Goal: Information Seeking & Learning: Learn about a topic

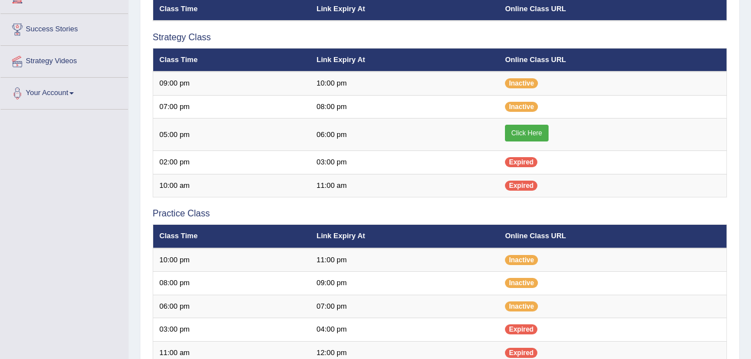
scroll to position [201, 0]
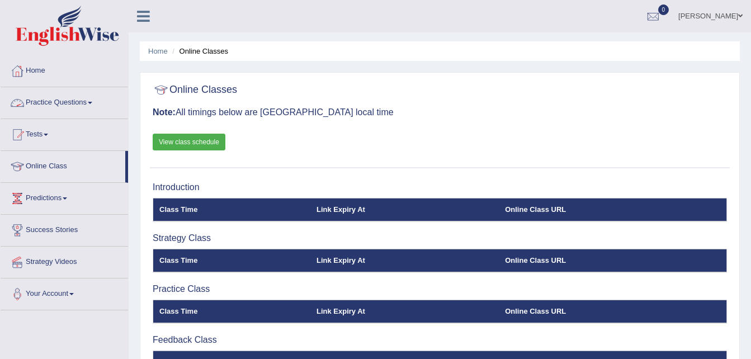
click at [60, 95] on link "Practice Questions" at bounding box center [65, 101] width 128 height 28
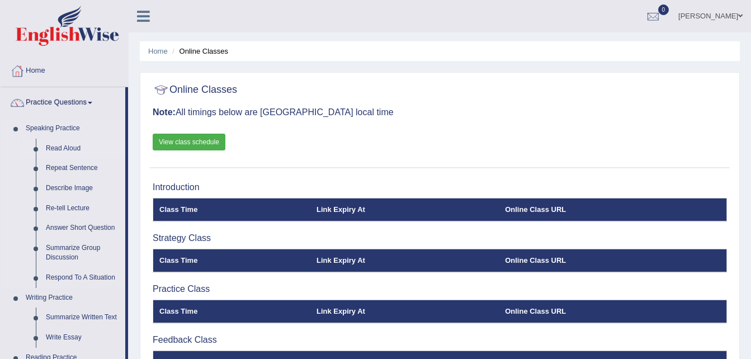
click at [70, 145] on link "Read Aloud" at bounding box center [83, 149] width 84 height 20
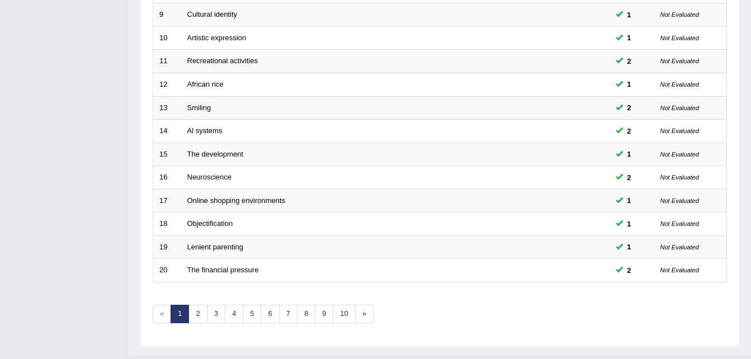
scroll to position [381, 0]
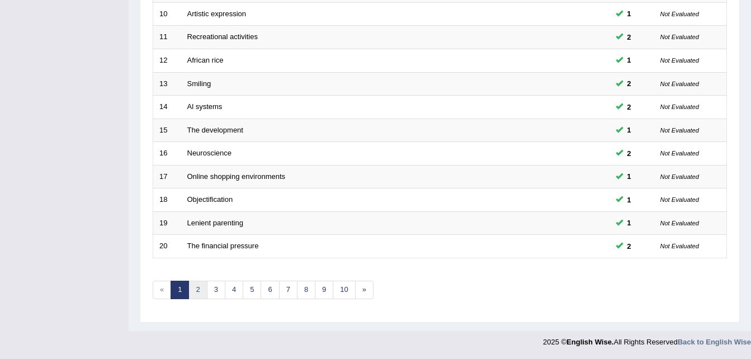
click at [199, 291] on link "2" at bounding box center [198, 290] width 18 height 18
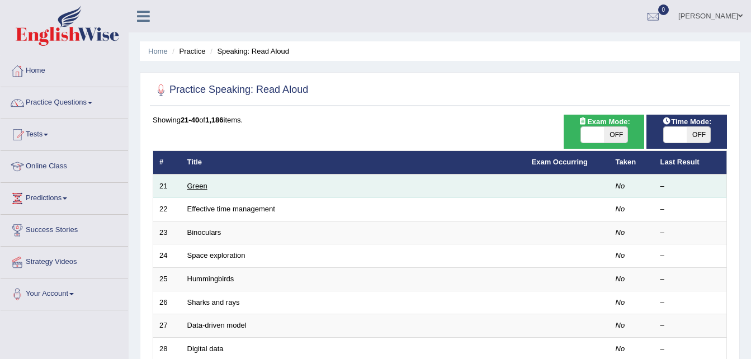
click at [194, 185] on link "Green" at bounding box center [197, 186] width 20 height 8
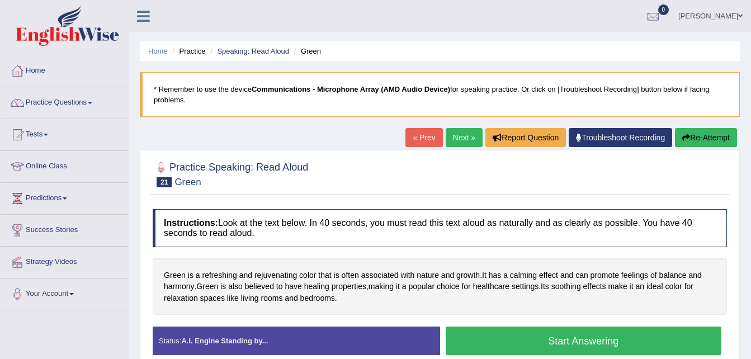
scroll to position [77, 0]
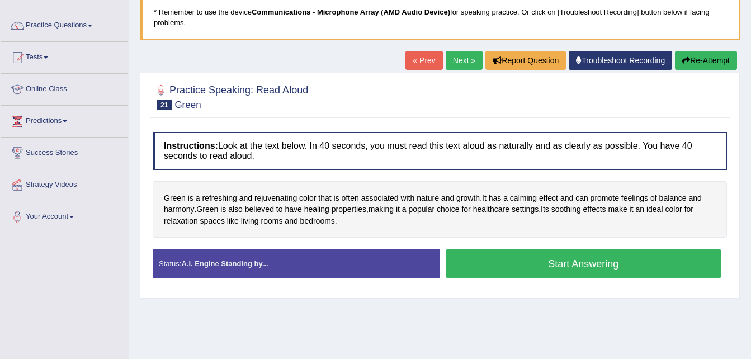
click at [504, 255] on button "Start Answering" at bounding box center [584, 263] width 276 height 29
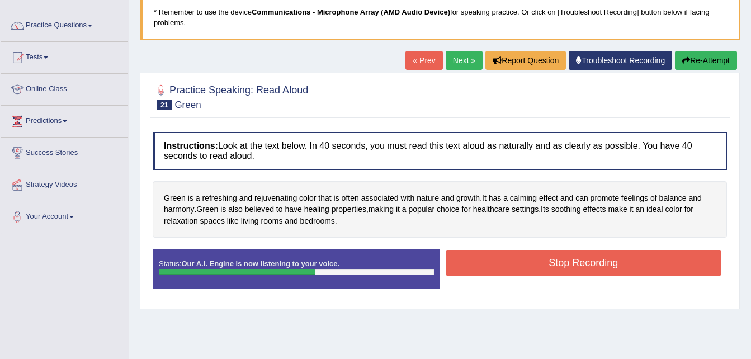
click at [504, 255] on button "Stop Recording" at bounding box center [584, 263] width 276 height 26
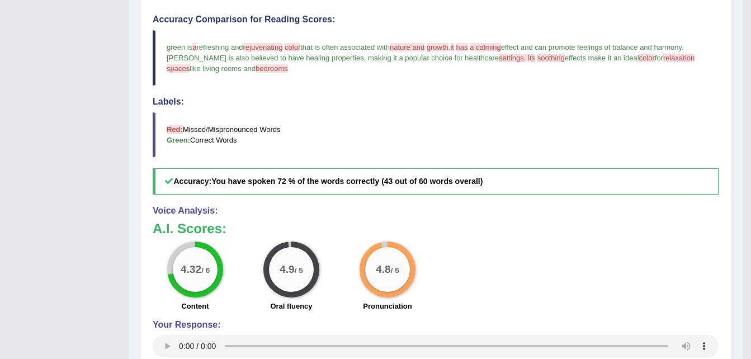
scroll to position [0, 0]
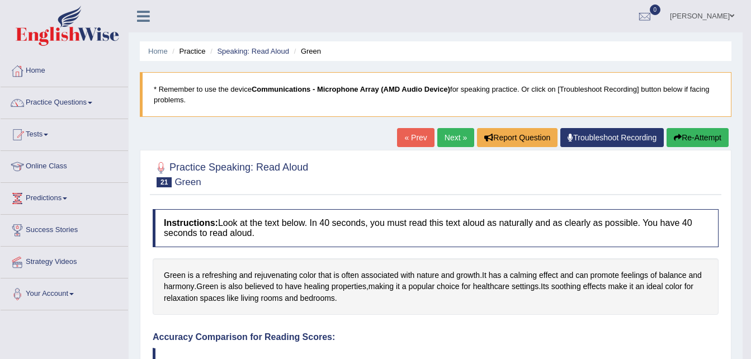
click at [706, 139] on button "Re-Attempt" at bounding box center [698, 137] width 62 height 19
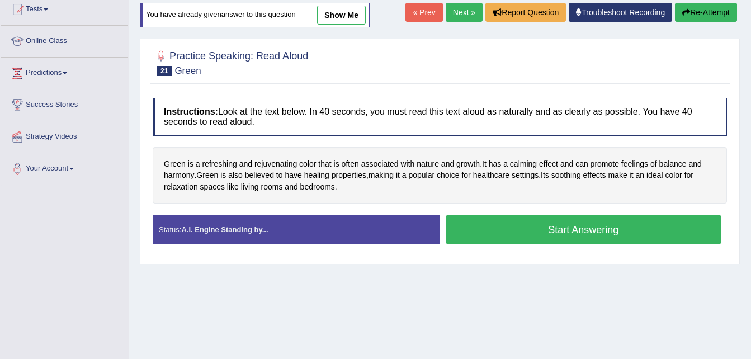
scroll to position [126, 0]
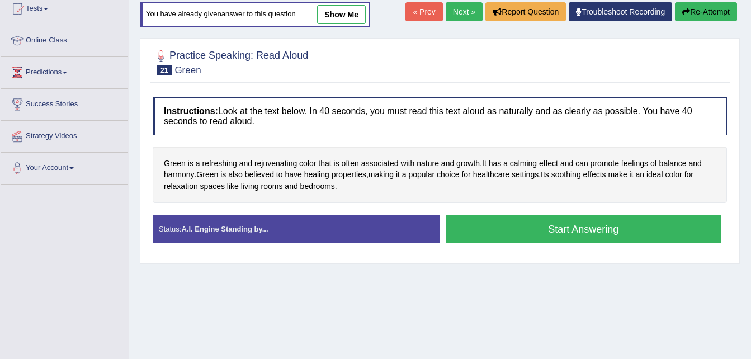
click at [653, 238] on button "Start Answering" at bounding box center [584, 229] width 276 height 29
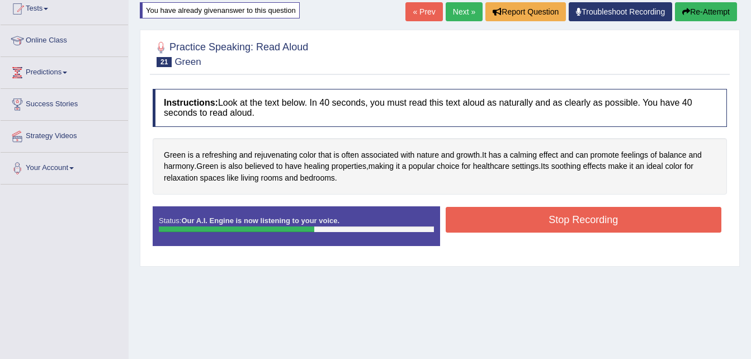
click at [675, 222] on button "Stop Recording" at bounding box center [584, 220] width 276 height 26
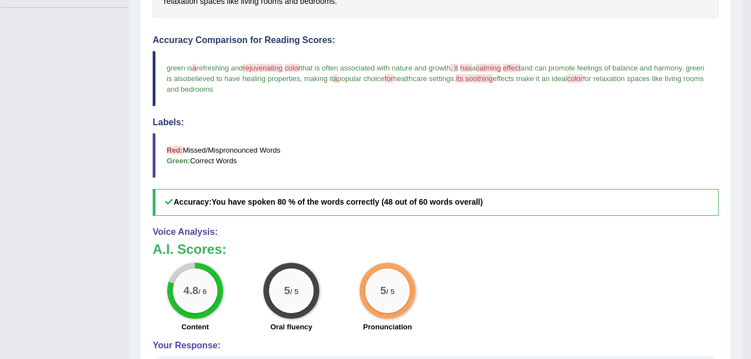
scroll to position [303, 0]
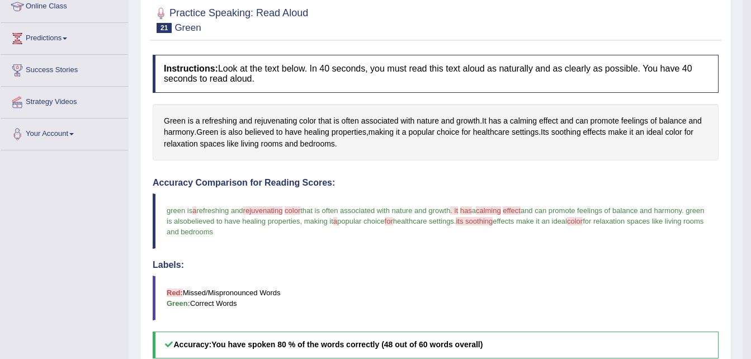
click at [456, 79] on h4 "Instructions: Look at the text below. In 40 seconds, you must read this text al…" at bounding box center [436, 73] width 566 height 37
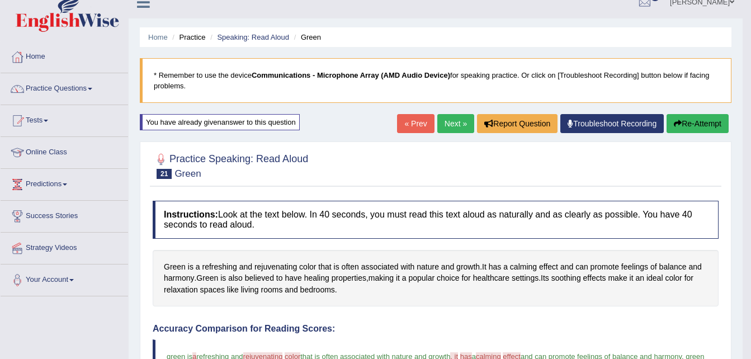
scroll to position [13, 0]
click at [78, 90] on link "Practice Questions" at bounding box center [65, 88] width 128 height 28
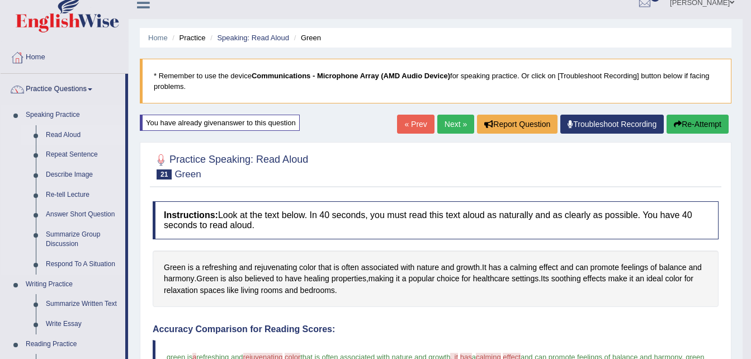
click at [50, 135] on link "Read Aloud" at bounding box center [83, 135] width 84 height 20
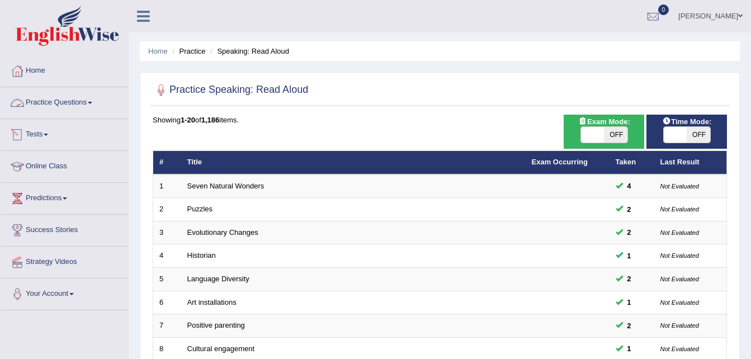
click at [78, 100] on link "Practice Questions" at bounding box center [65, 101] width 128 height 28
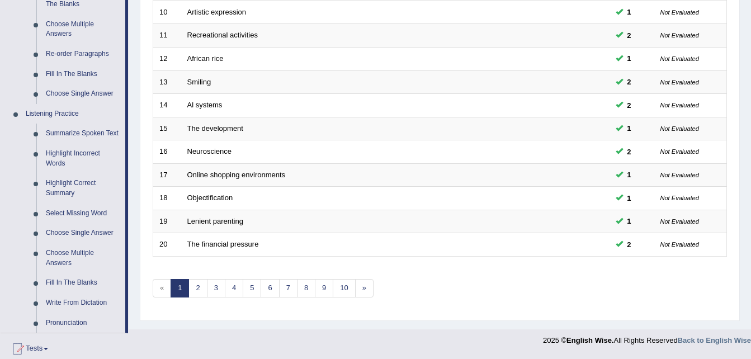
scroll to position [393, 0]
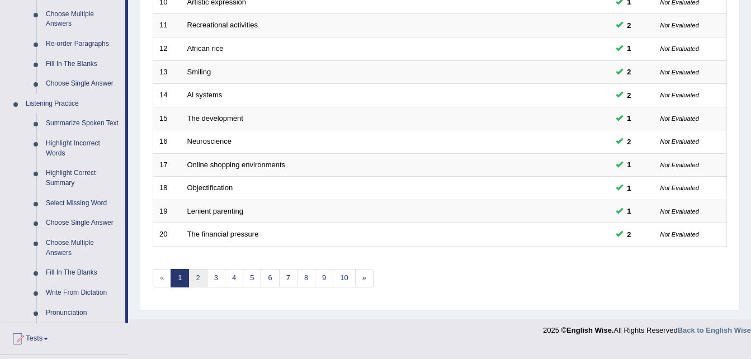
click at [202, 278] on link "2" at bounding box center [198, 278] width 18 height 18
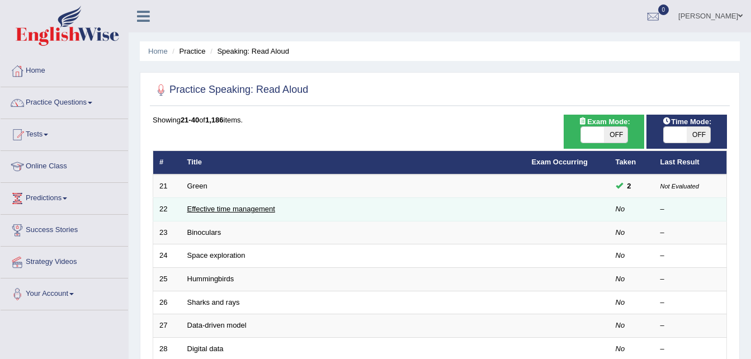
click at [266, 207] on link "Effective time management" at bounding box center [231, 209] width 88 height 8
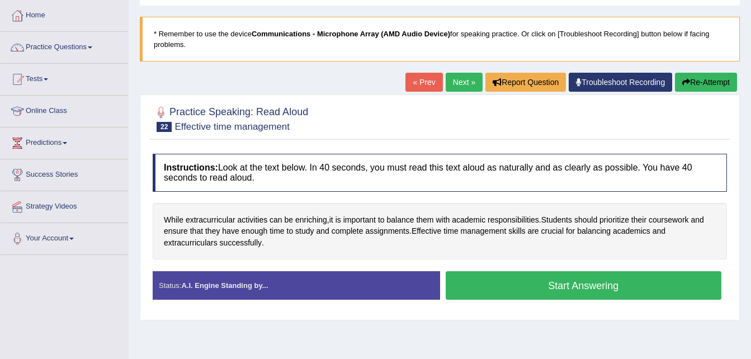
scroll to position [56, 0]
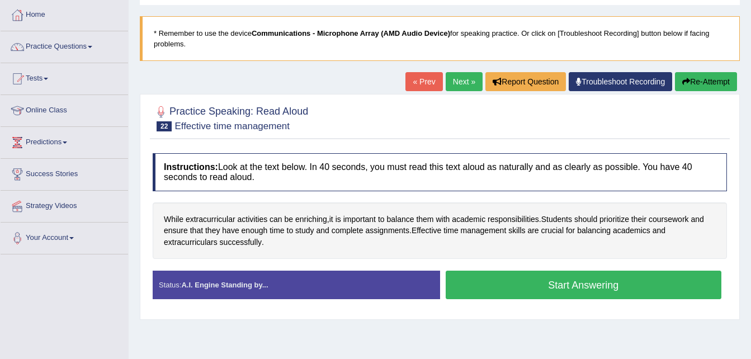
click at [520, 286] on button "Start Answering" at bounding box center [584, 285] width 276 height 29
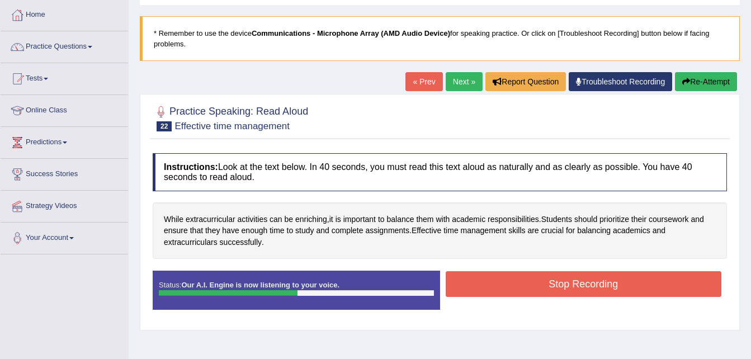
click at [520, 286] on button "Stop Recording" at bounding box center [584, 284] width 276 height 26
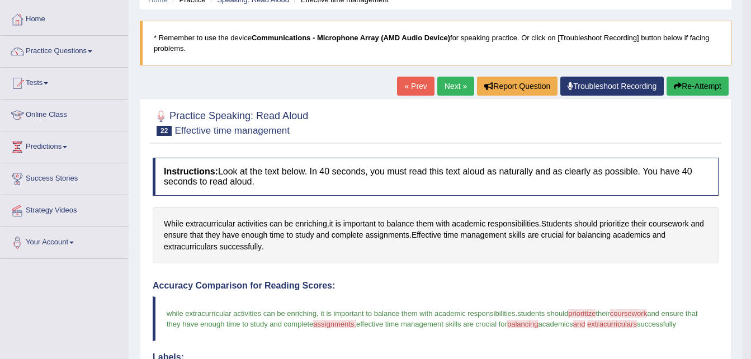
scroll to position [51, 0]
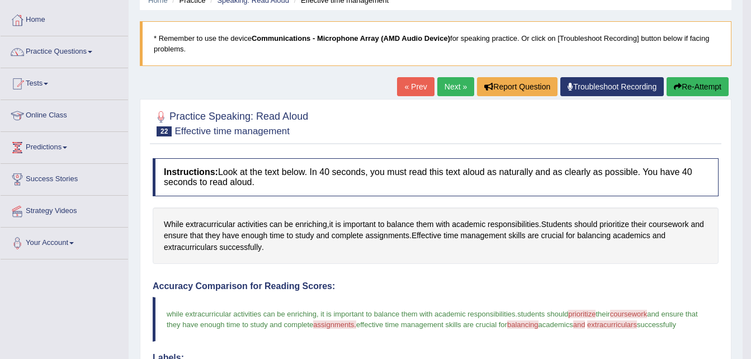
click at [684, 85] on button "Re-Attempt" at bounding box center [698, 86] width 62 height 19
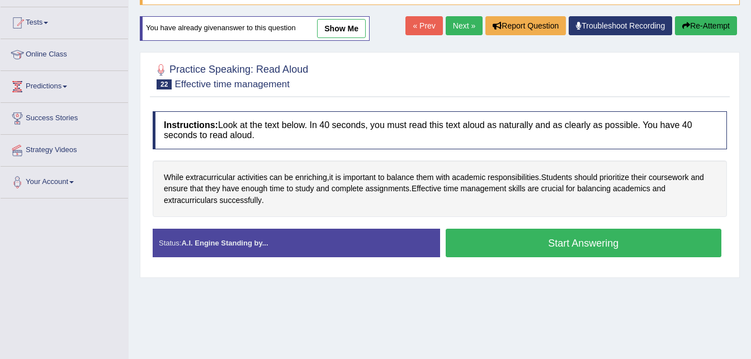
click at [625, 250] on button "Start Answering" at bounding box center [584, 243] width 276 height 29
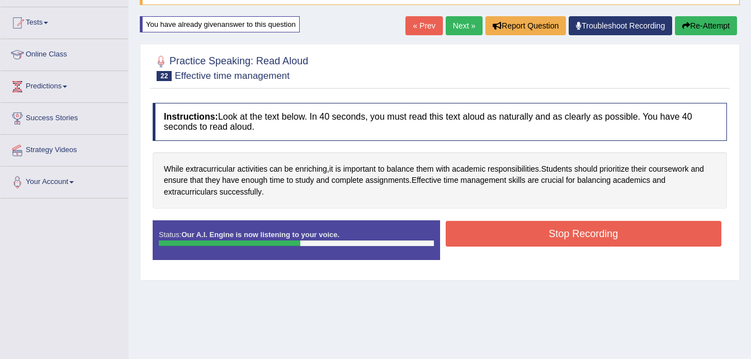
click at [626, 239] on button "Stop Recording" at bounding box center [584, 234] width 276 height 26
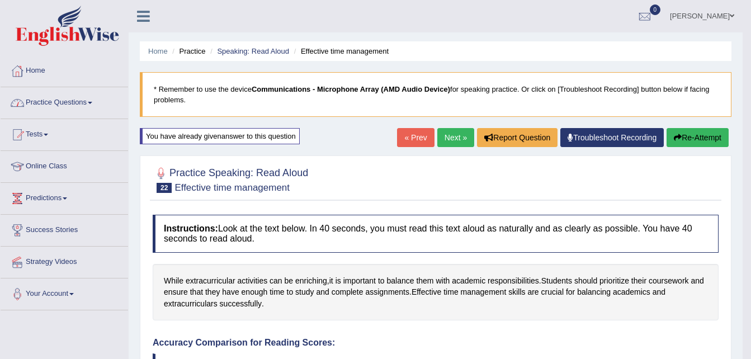
click at [78, 101] on link "Practice Questions" at bounding box center [65, 101] width 128 height 28
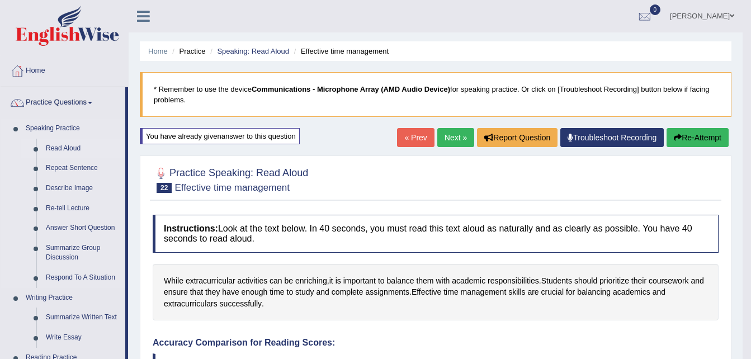
click at [75, 148] on link "Read Aloud" at bounding box center [83, 149] width 84 height 20
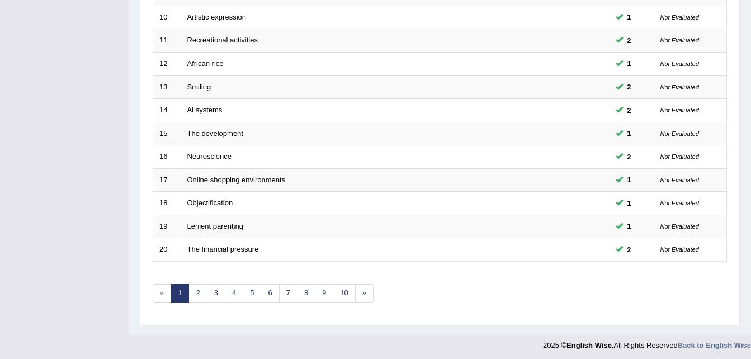
scroll to position [381, 0]
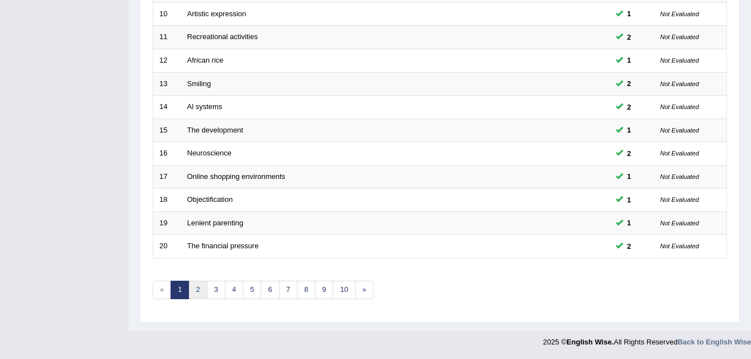
click at [201, 288] on link "2" at bounding box center [198, 290] width 18 height 18
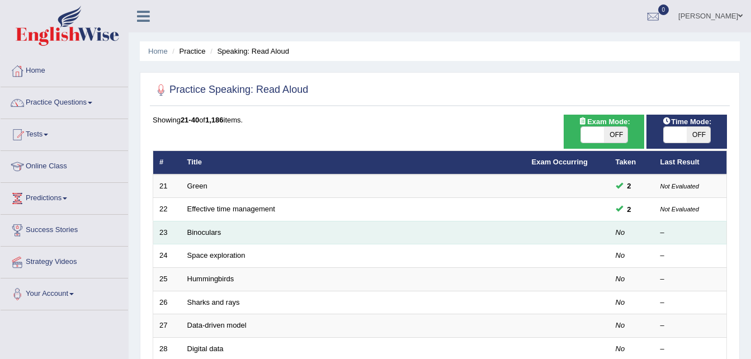
click at [329, 236] on td "Binoculars" at bounding box center [353, 232] width 345 height 23
click at [199, 233] on link "Binoculars" at bounding box center [204, 232] width 34 height 8
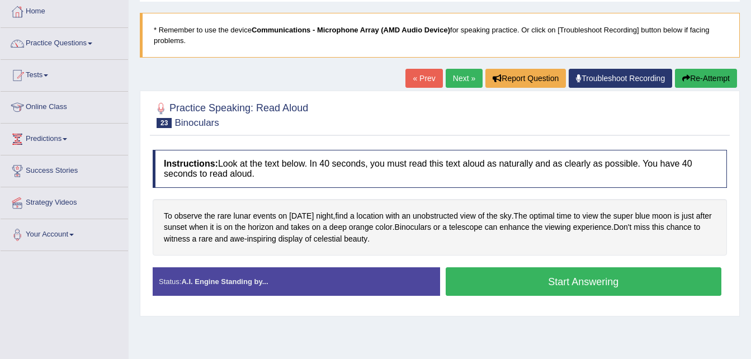
scroll to position [69, 0]
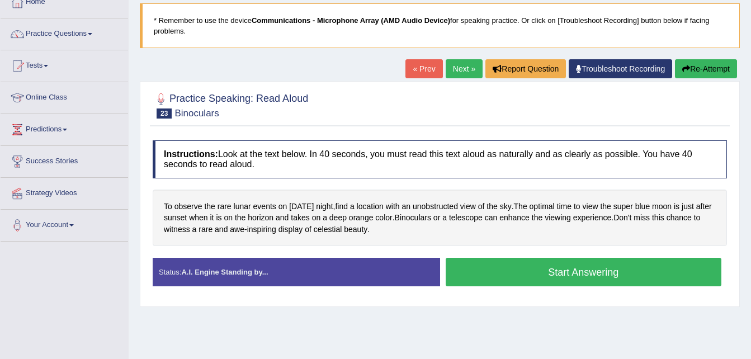
click at [489, 280] on button "Start Answering" at bounding box center [584, 272] width 276 height 29
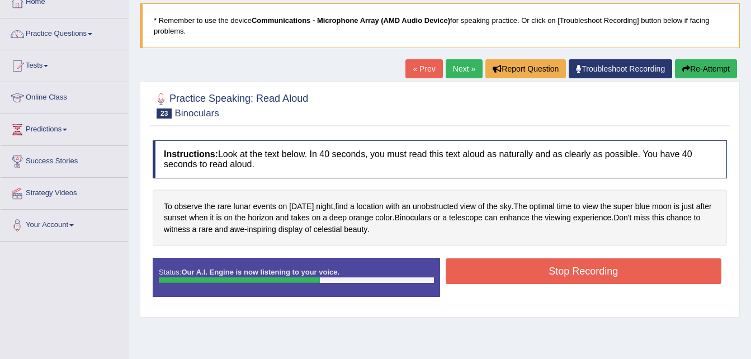
click at [489, 280] on button "Stop Recording" at bounding box center [584, 271] width 276 height 26
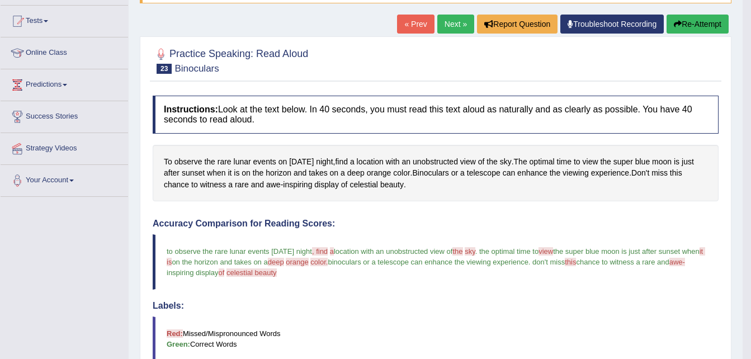
scroll to position [0, 0]
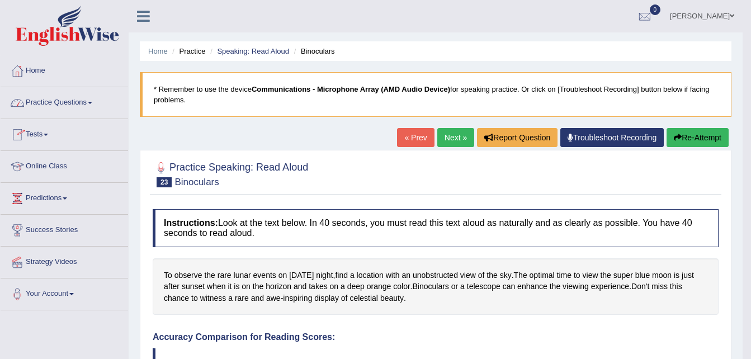
click at [86, 98] on link "Practice Questions" at bounding box center [65, 101] width 128 height 28
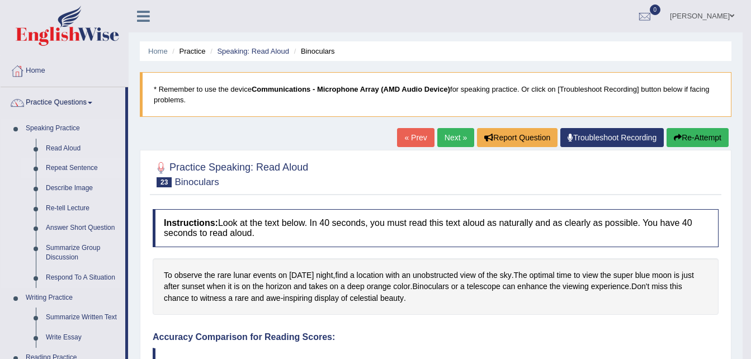
click at [64, 168] on link "Repeat Sentence" at bounding box center [83, 168] width 84 height 20
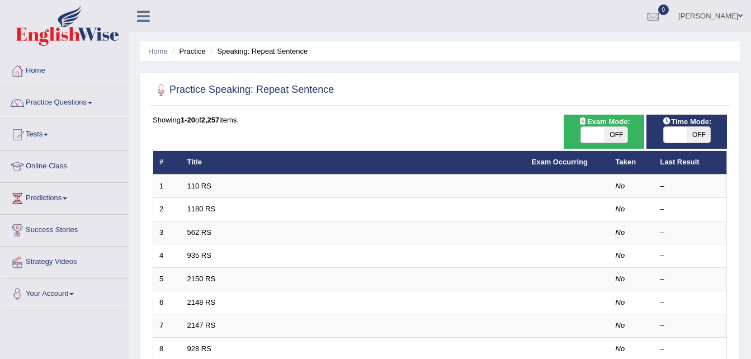
click at [75, 101] on link "Practice Questions" at bounding box center [65, 101] width 128 height 28
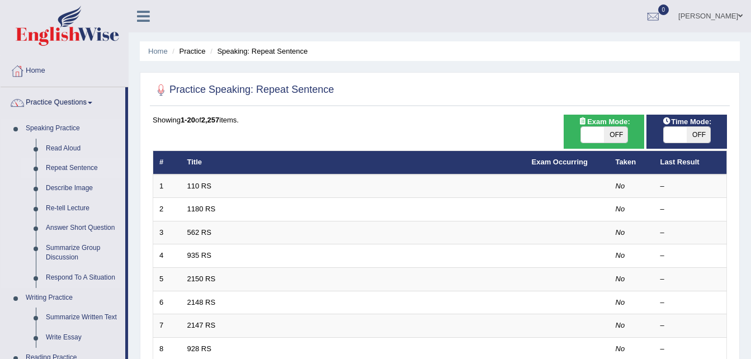
click at [70, 166] on link "Repeat Sentence" at bounding box center [83, 168] width 84 height 20
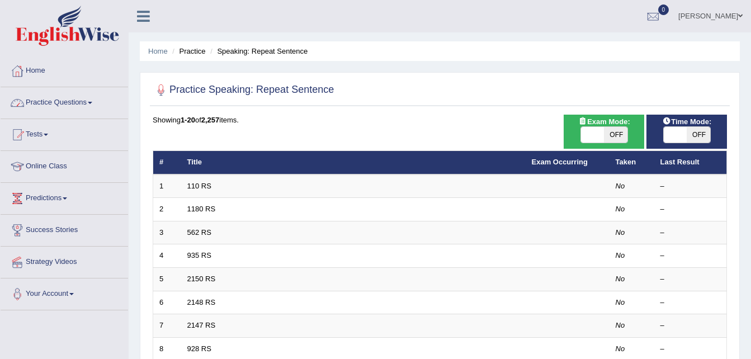
click at [84, 103] on link "Practice Questions" at bounding box center [65, 101] width 128 height 28
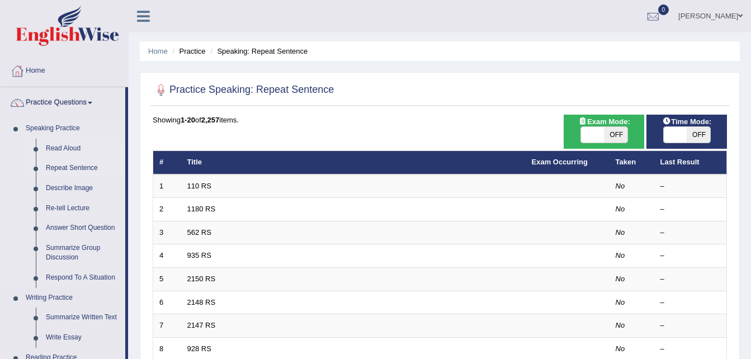
click at [73, 147] on link "Read Aloud" at bounding box center [83, 149] width 84 height 20
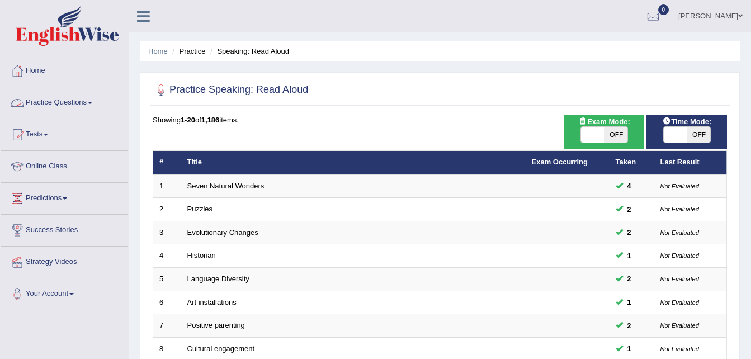
click at [66, 99] on link "Practice Questions" at bounding box center [65, 101] width 128 height 28
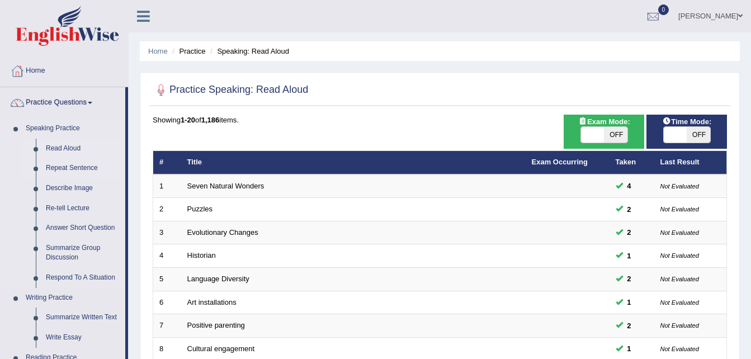
click at [62, 168] on link "Repeat Sentence" at bounding box center [83, 168] width 84 height 20
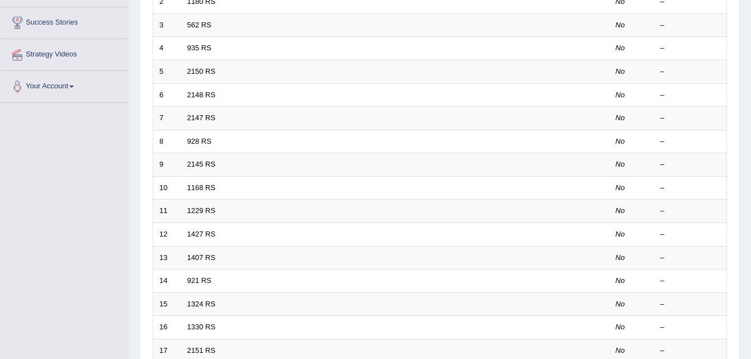
scroll to position [209, 0]
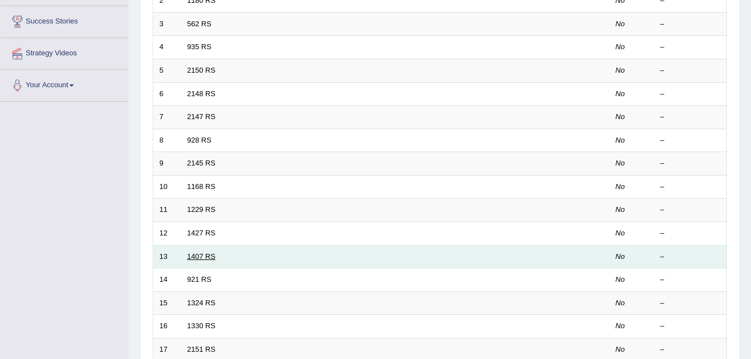
click at [204, 255] on link "1407 RS" at bounding box center [201, 256] width 29 height 8
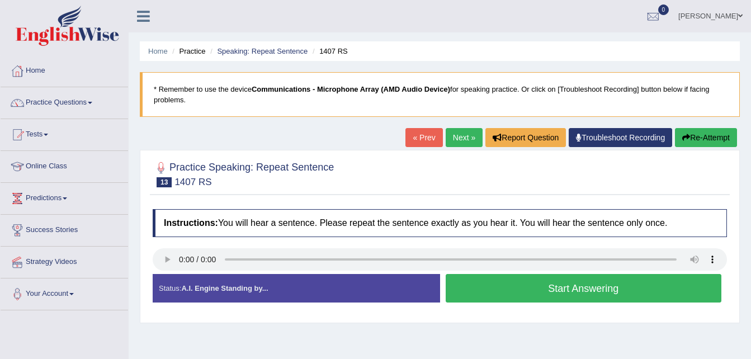
click at [500, 286] on button "Start Answering" at bounding box center [584, 288] width 276 height 29
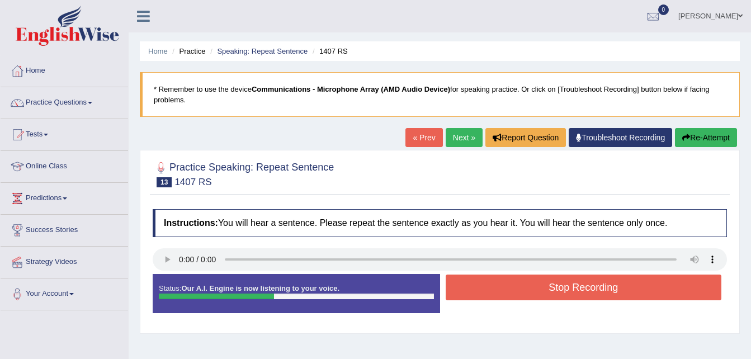
click at [500, 286] on button "Stop Recording" at bounding box center [584, 288] width 276 height 26
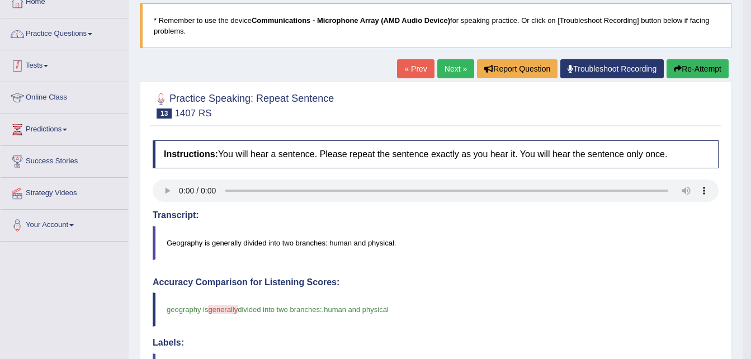
scroll to position [66, 0]
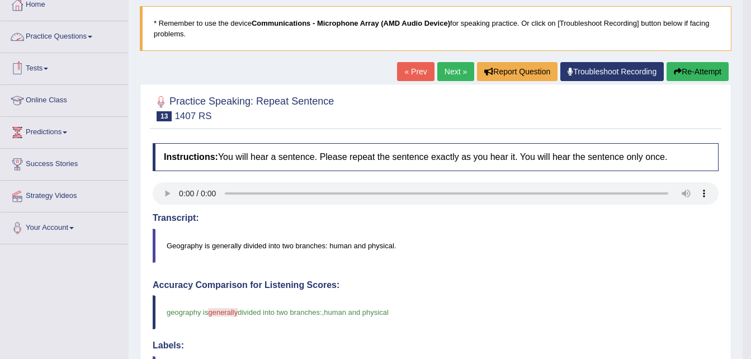
click at [70, 35] on link "Practice Questions" at bounding box center [65, 35] width 128 height 28
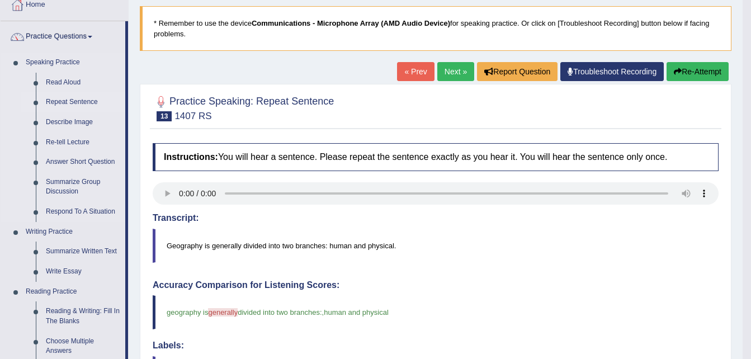
click at [70, 97] on link "Repeat Sentence" at bounding box center [83, 102] width 84 height 20
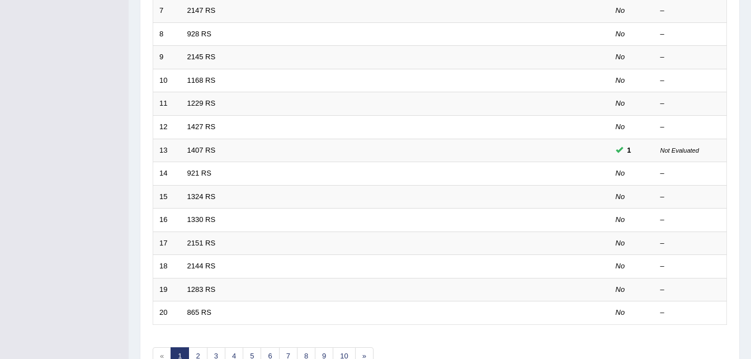
scroll to position [315, 0]
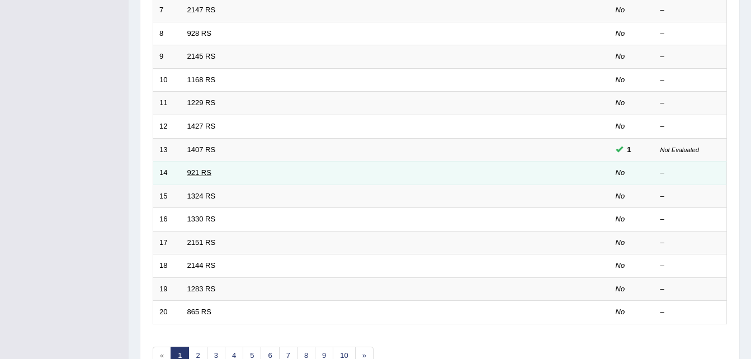
click at [204, 172] on link "921 RS" at bounding box center [199, 172] width 24 height 8
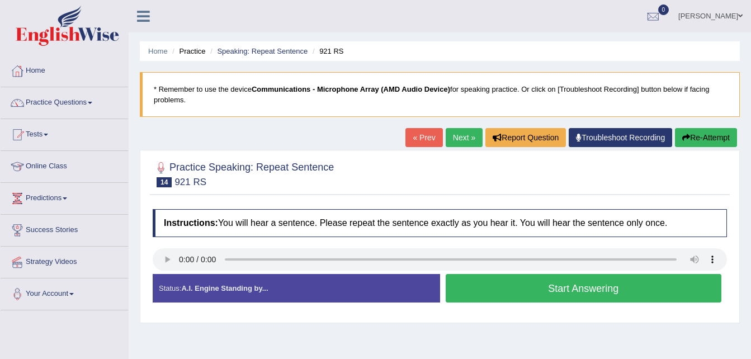
click at [492, 295] on button "Start Answering" at bounding box center [584, 288] width 276 height 29
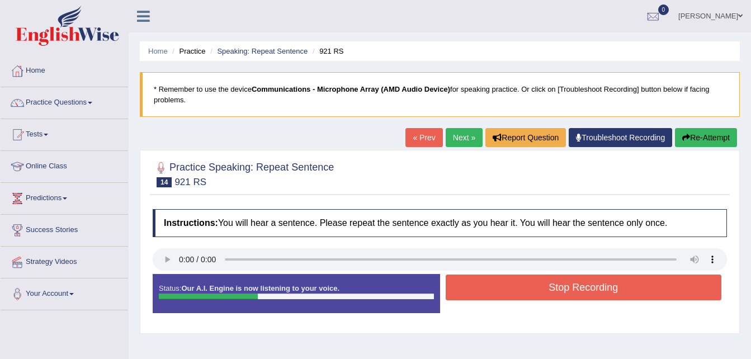
click at [492, 295] on button "Stop Recording" at bounding box center [584, 288] width 276 height 26
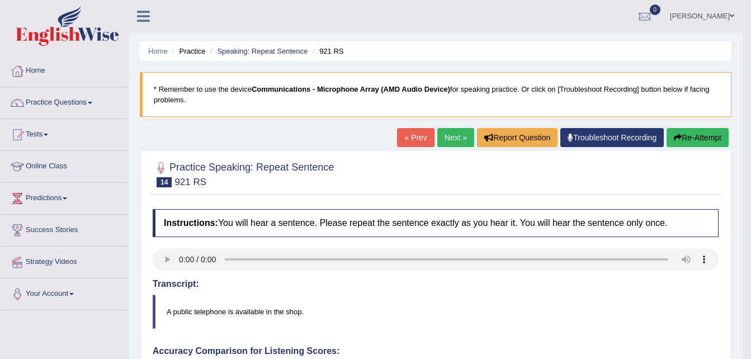
click at [680, 139] on icon "button" at bounding box center [678, 138] width 8 height 8
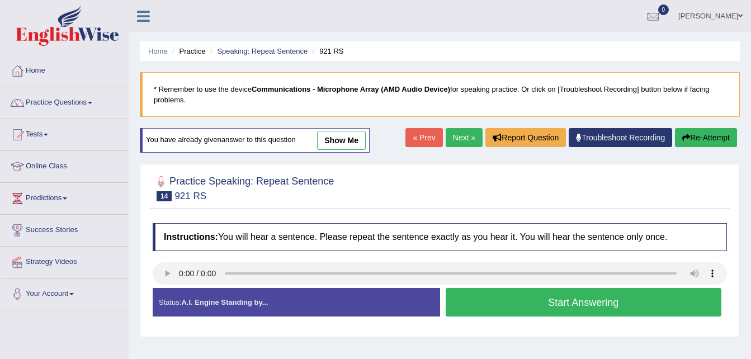
click at [501, 295] on button "Start Answering" at bounding box center [584, 302] width 276 height 29
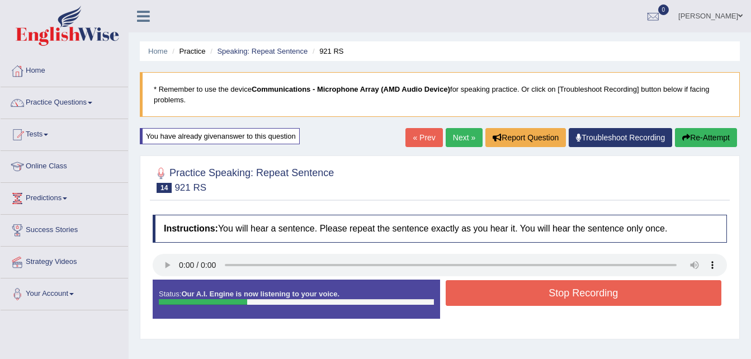
click at [501, 295] on button "Stop Recording" at bounding box center [584, 293] width 276 height 26
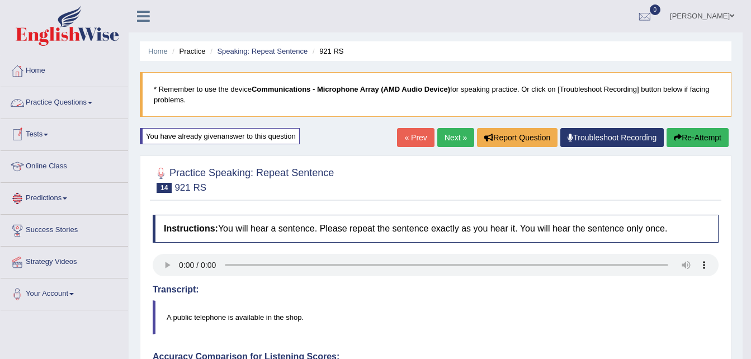
click at [76, 102] on link "Practice Questions" at bounding box center [65, 101] width 128 height 28
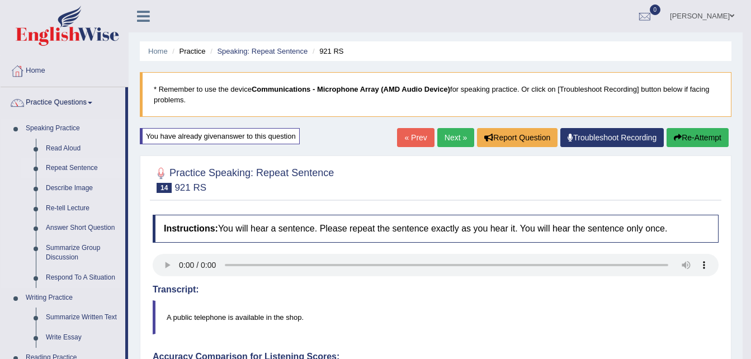
click at [71, 168] on link "Repeat Sentence" at bounding box center [83, 168] width 84 height 20
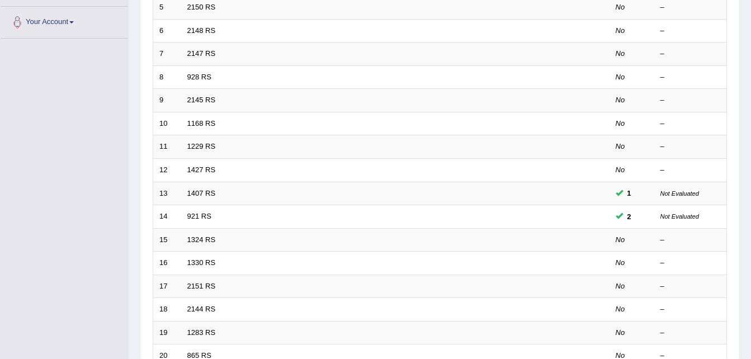
scroll to position [293, 0]
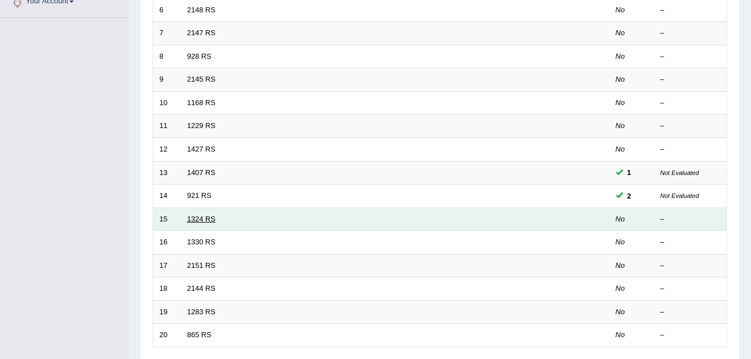
click at [197, 222] on link "1324 RS" at bounding box center [201, 219] width 29 height 8
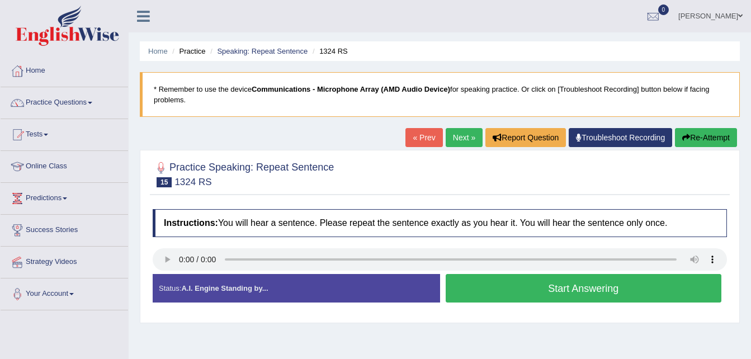
click at [512, 286] on button "Start Answering" at bounding box center [584, 288] width 276 height 29
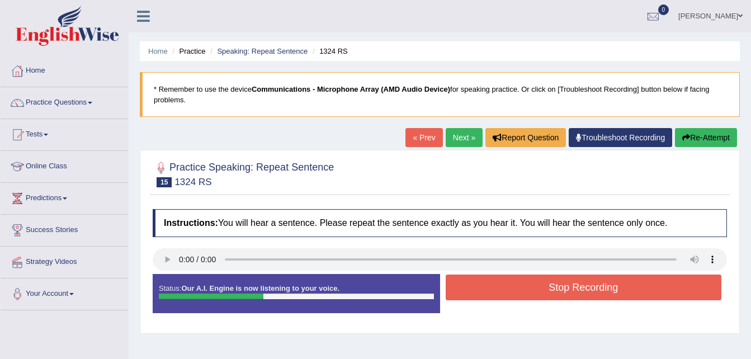
click at [512, 286] on button "Stop Recording" at bounding box center [584, 288] width 276 height 26
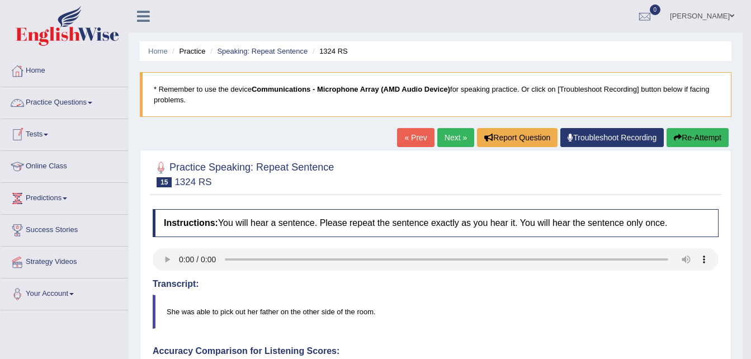
click at [77, 105] on link "Practice Questions" at bounding box center [65, 101] width 128 height 28
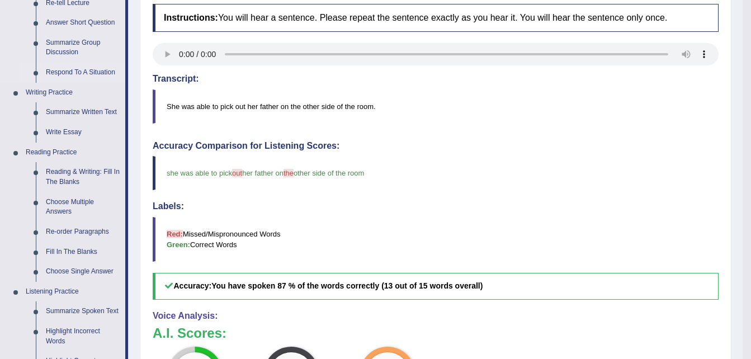
scroll to position [209, 0]
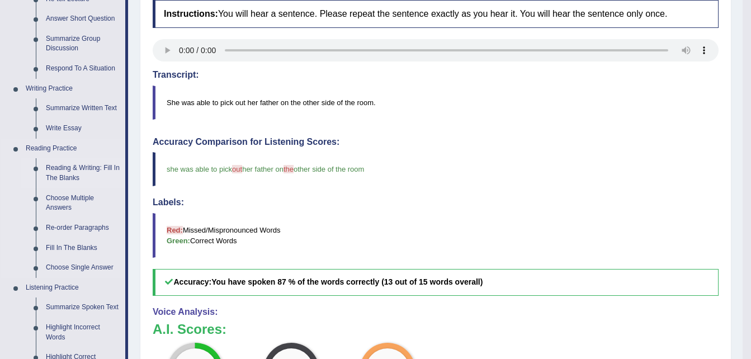
click at [81, 171] on link "Reading & Writing: Fill In The Blanks" at bounding box center [83, 173] width 84 height 30
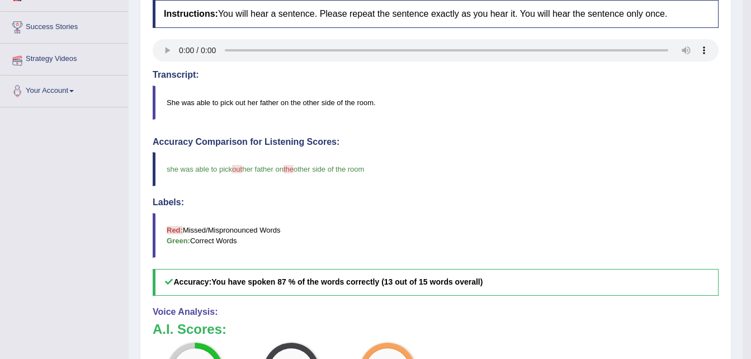
scroll to position [231, 0]
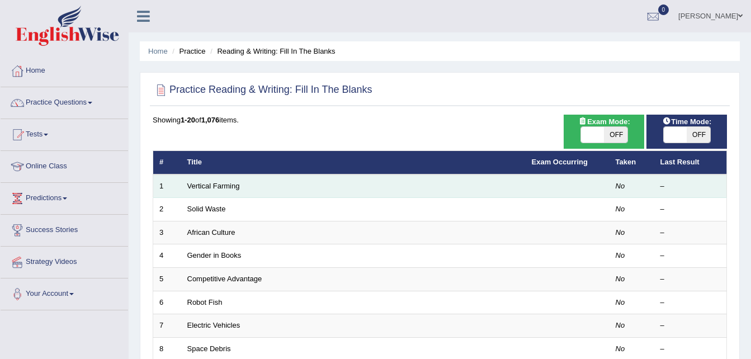
click at [201, 192] on td "Vertical Farming" at bounding box center [353, 186] width 345 height 23
click at [205, 185] on link "Vertical Farming" at bounding box center [213, 186] width 53 height 8
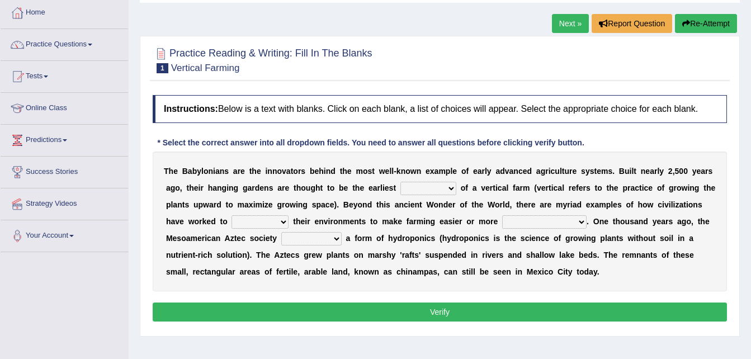
scroll to position [77, 0]
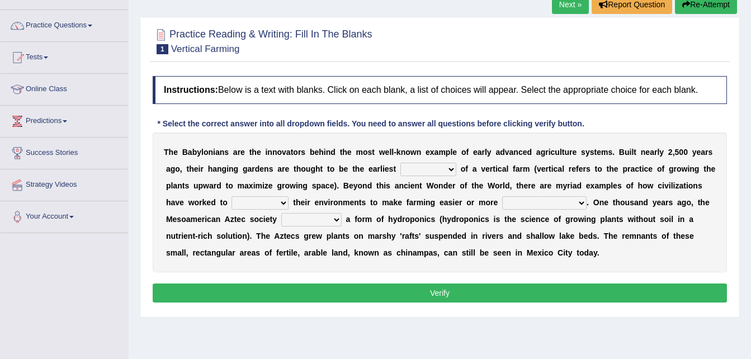
click at [401, 170] on select "prototype failure discredit protocol" at bounding box center [429, 169] width 56 height 13
select select "prototype"
click at [401, 163] on select "prototype failure discredit protocol" at bounding box center [429, 169] width 56 height 13
click at [232, 200] on select "manipulate escape respect disarrange" at bounding box center [260, 202] width 57 height 13
select select "manipulate"
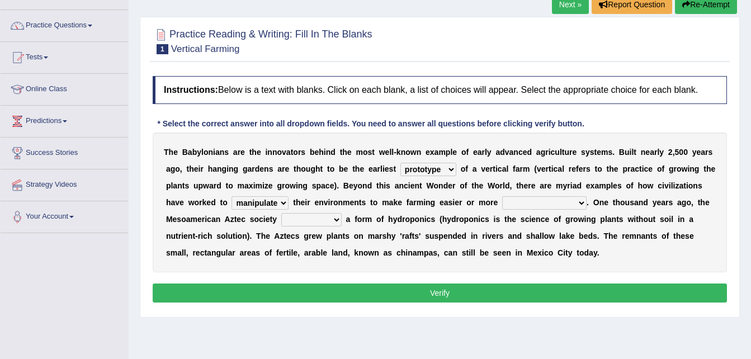
click at [232, 196] on select "manipulate escape respect disarrange" at bounding box center [260, 202] width 57 height 13
click at [502, 203] on select "productive constructive connective counterproductive" at bounding box center [544, 202] width 84 height 13
select select "productive"
click at [502, 196] on select "productive constructive connective counterproductive" at bounding box center [544, 202] width 84 height 13
click at [281, 223] on select "domineered volunteered pioneered engineered" at bounding box center [311, 219] width 60 height 13
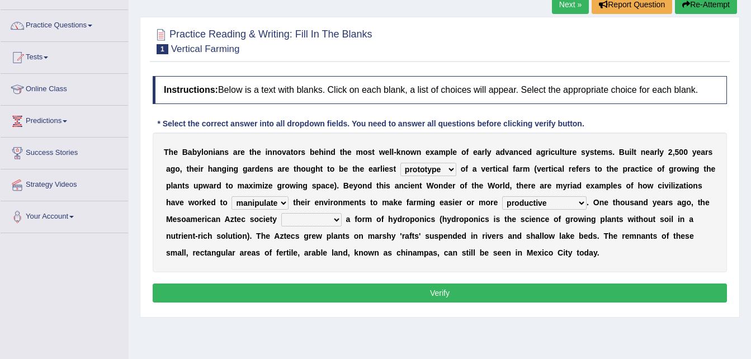
select select "pioneered"
click at [281, 213] on select "domineered volunteered pioneered engineered" at bounding box center [311, 219] width 60 height 13
click at [265, 294] on button "Verify" at bounding box center [440, 293] width 574 height 19
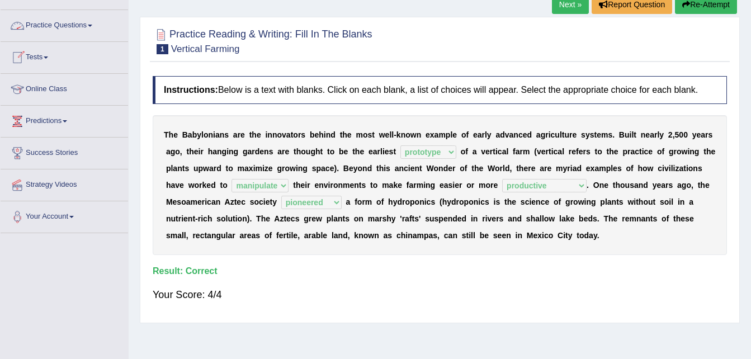
click at [87, 25] on link "Practice Questions" at bounding box center [65, 24] width 128 height 28
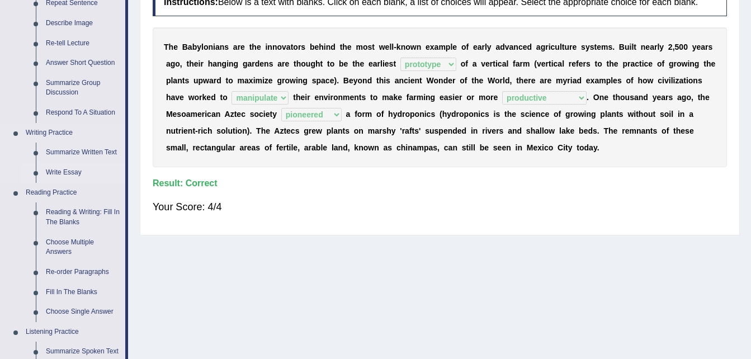
scroll to position [167, 0]
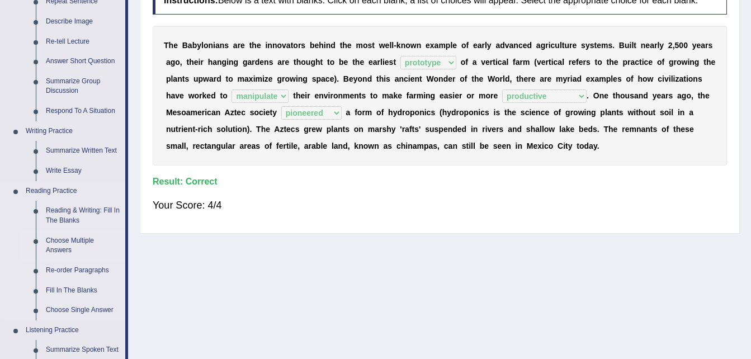
click at [72, 247] on link "Choose Multiple Answers" at bounding box center [83, 246] width 84 height 30
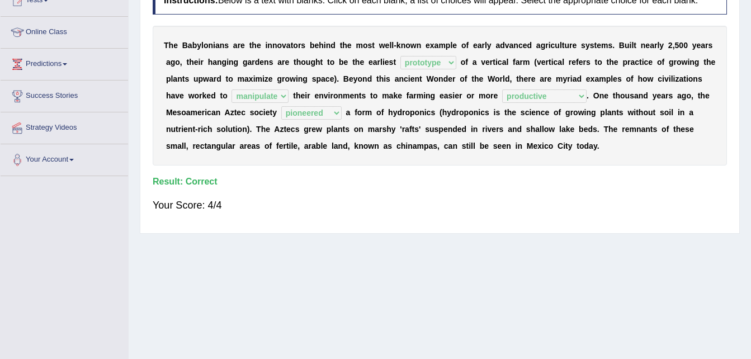
scroll to position [219, 0]
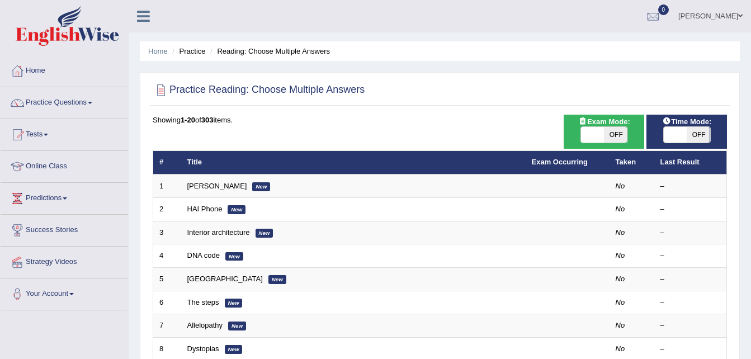
click at [215, 192] on td "[PERSON_NAME] New" at bounding box center [353, 186] width 345 height 23
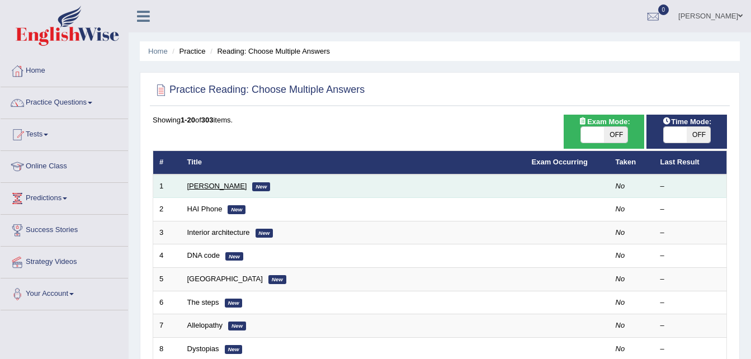
click at [216, 187] on link "[PERSON_NAME]" at bounding box center [217, 186] width 60 height 8
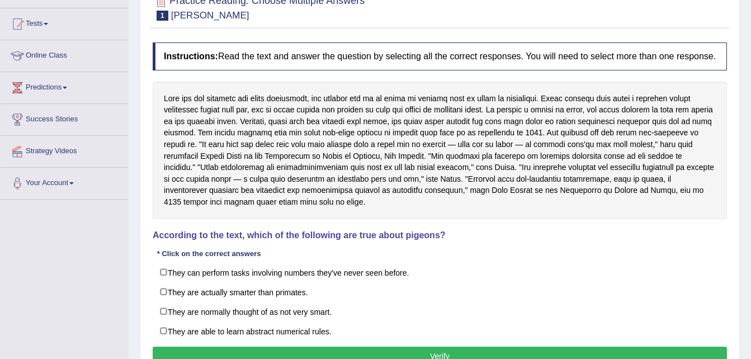
scroll to position [109, 0]
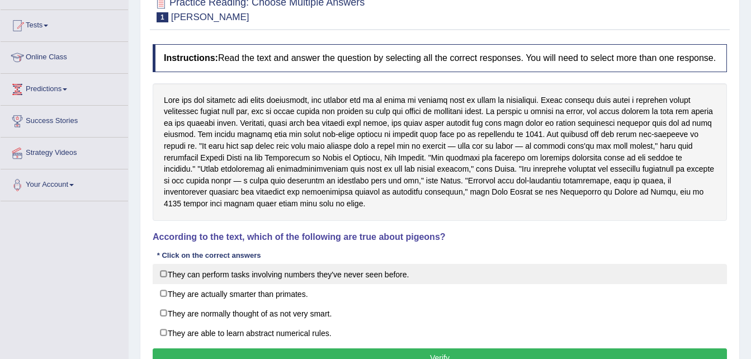
click at [163, 273] on label "They can perform tasks involving numbers they've never seen before." at bounding box center [440, 274] width 574 height 20
checkbox input "true"
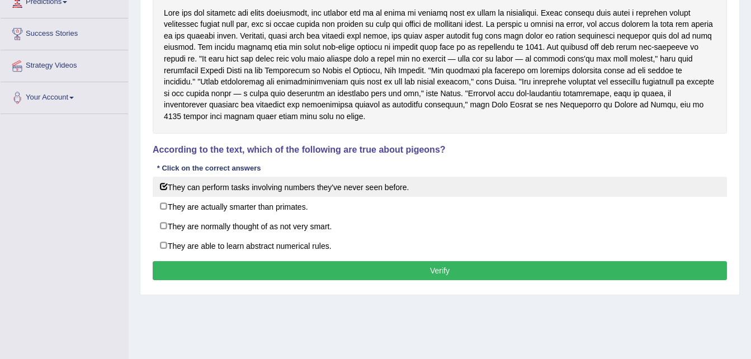
scroll to position [197, 0]
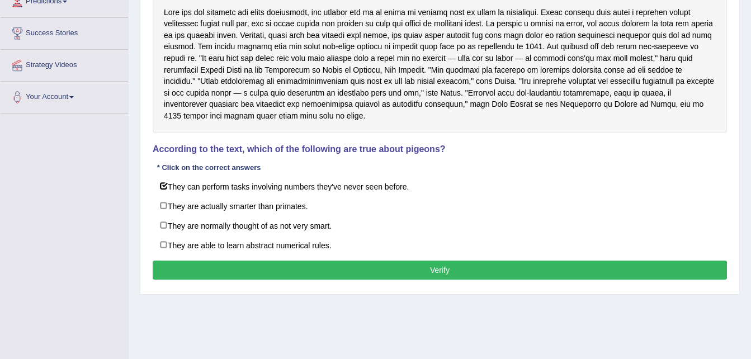
click at [169, 271] on button "Verify" at bounding box center [440, 270] width 574 height 19
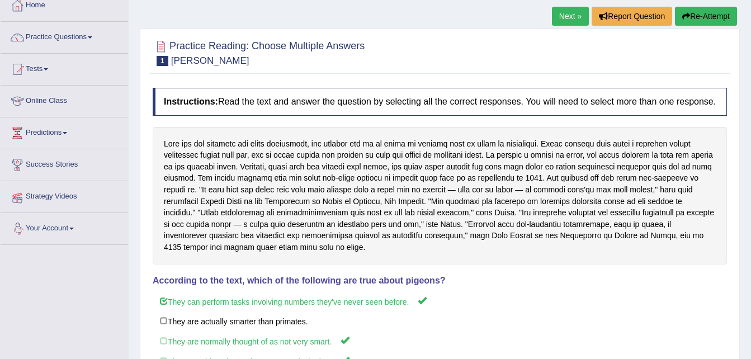
scroll to position [57, 0]
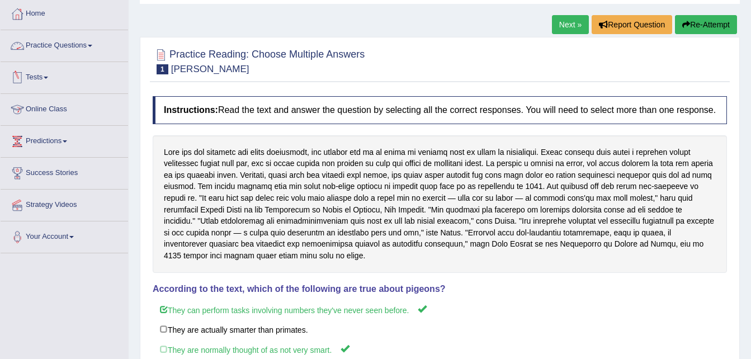
click at [74, 43] on link "Practice Questions" at bounding box center [65, 44] width 128 height 28
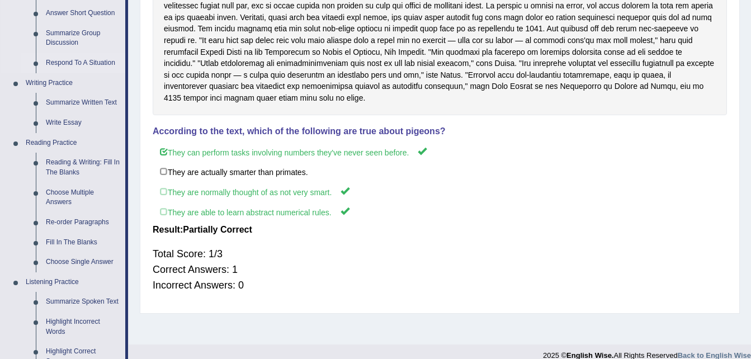
scroll to position [215, 0]
click at [72, 222] on link "Re-order Paragraphs" at bounding box center [83, 222] width 84 height 20
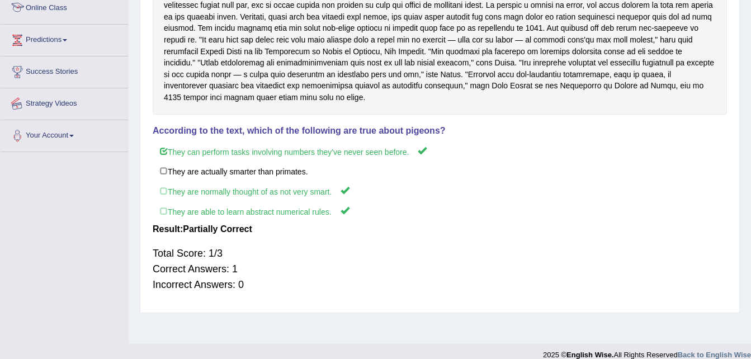
scroll to position [228, 0]
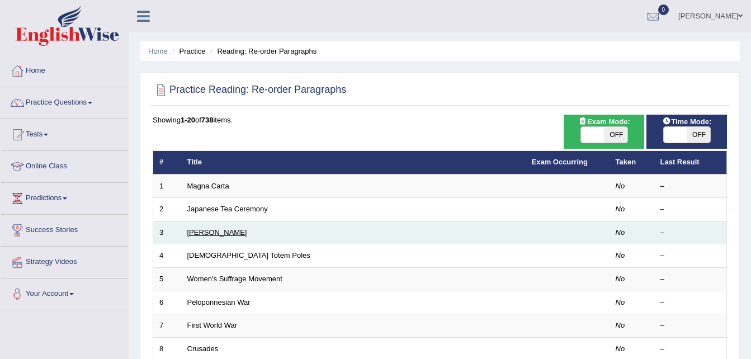
click at [213, 231] on link "[PERSON_NAME]" at bounding box center [217, 232] width 60 height 8
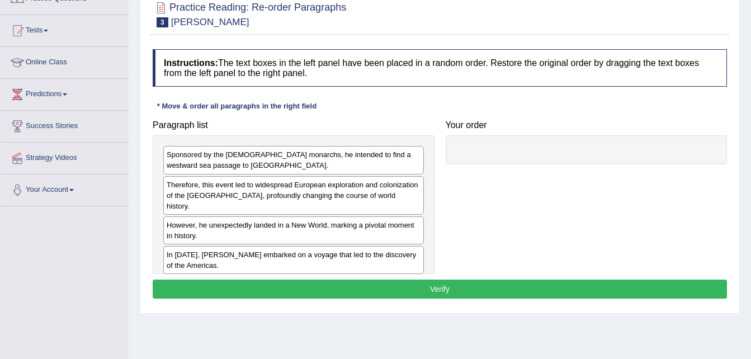
scroll to position [106, 0]
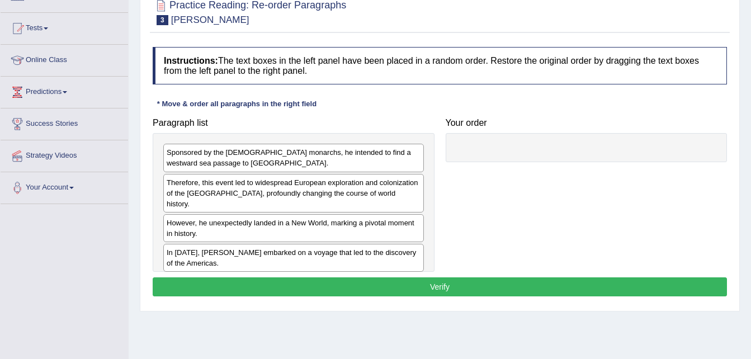
click at [202, 256] on div "In 1492, Christopher Columbus embarked on a voyage that led to the discovery of…" at bounding box center [293, 258] width 261 height 28
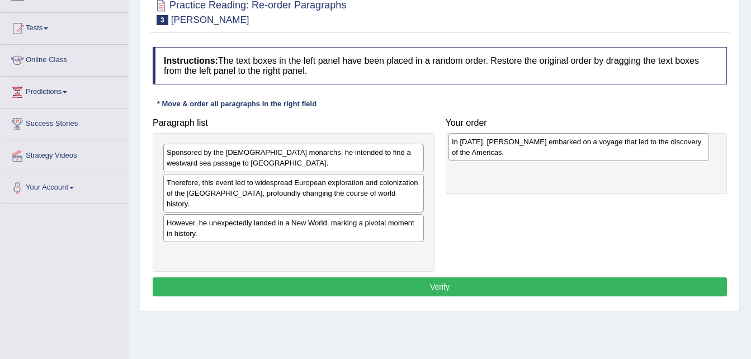
drag, startPoint x: 265, startPoint y: 243, endPoint x: 549, endPoint y: 143, distance: 301.8
click at [549, 143] on div "In 1492, Christopher Columbus embarked on a voyage that led to the discovery of…" at bounding box center [579, 147] width 261 height 28
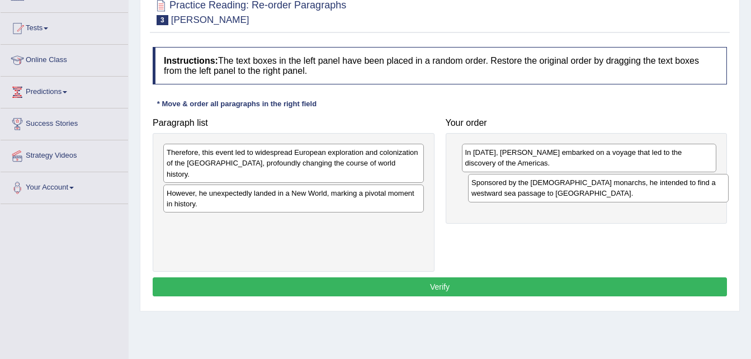
drag, startPoint x: 384, startPoint y: 160, endPoint x: 689, endPoint y: 190, distance: 306.4
click at [689, 190] on div "Sponsored by the Spanish monarchs, he intended to find a westward sea passage t…" at bounding box center [598, 188] width 261 height 28
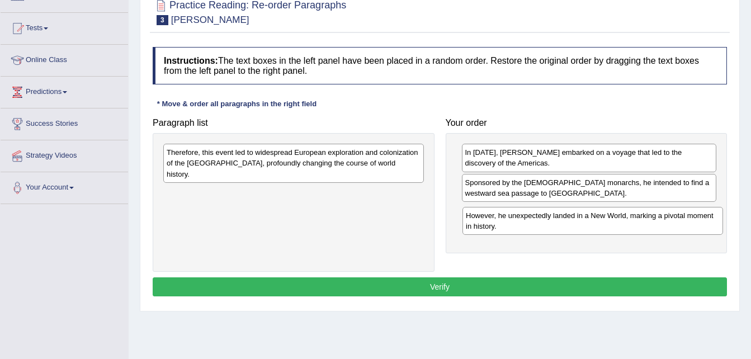
drag, startPoint x: 309, startPoint y: 186, endPoint x: 602, endPoint y: 218, distance: 294.8
click at [602, 218] on div "However, he unexpectedly landed in a New World, marking a pivotal moment in his…" at bounding box center [593, 221] width 261 height 28
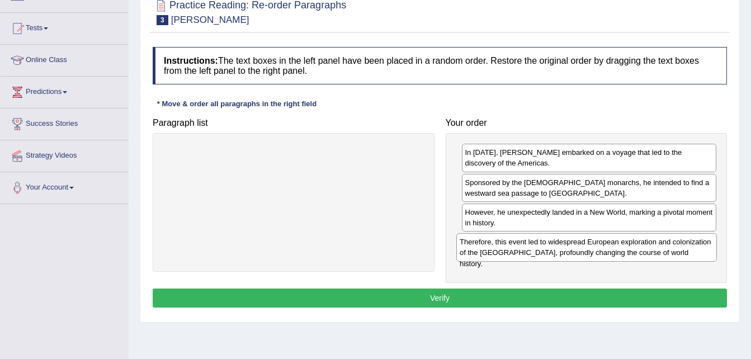
drag, startPoint x: 369, startPoint y: 161, endPoint x: 662, endPoint y: 251, distance: 306.5
click at [662, 251] on div "Therefore, this event led to widespread European exploration and colonization o…" at bounding box center [586, 247] width 261 height 28
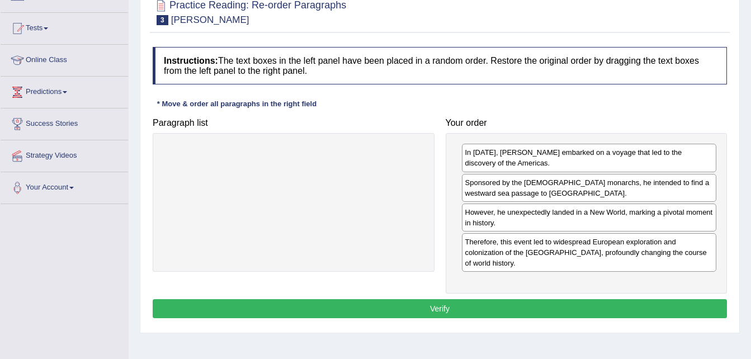
click at [562, 312] on button "Verify" at bounding box center [440, 308] width 574 height 19
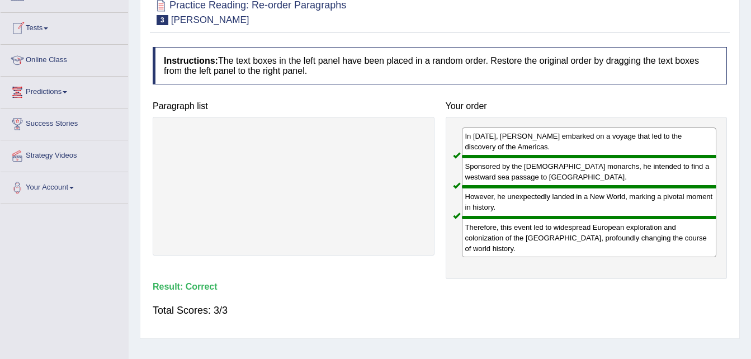
scroll to position [64, 0]
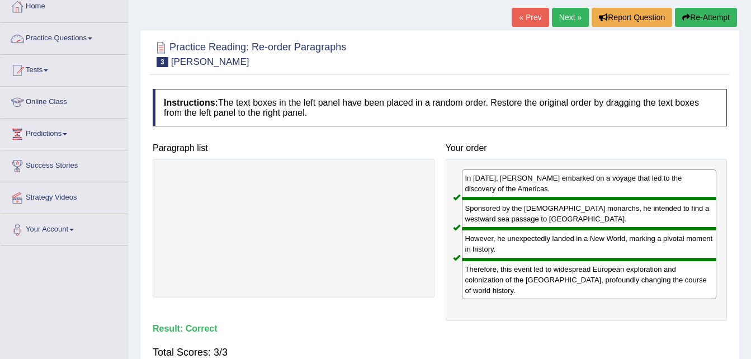
click at [78, 40] on link "Practice Questions" at bounding box center [65, 37] width 128 height 28
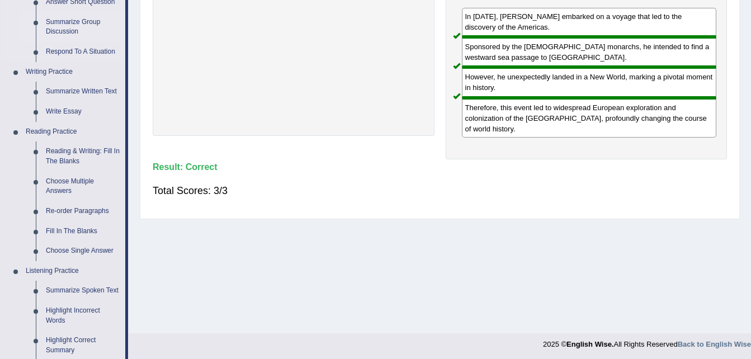
scroll to position [227, 0]
click at [78, 249] on link "Choose Single Answer" at bounding box center [83, 251] width 84 height 20
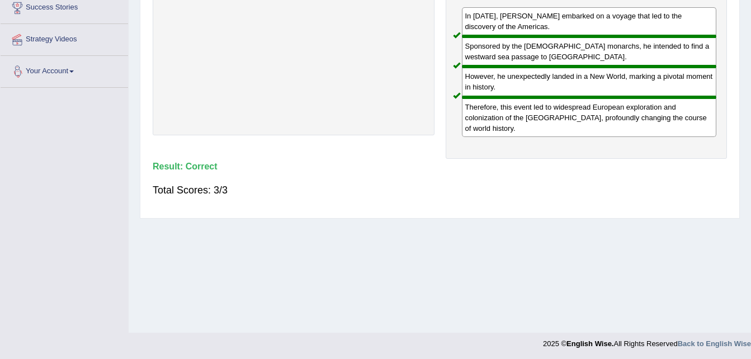
scroll to position [228, 0]
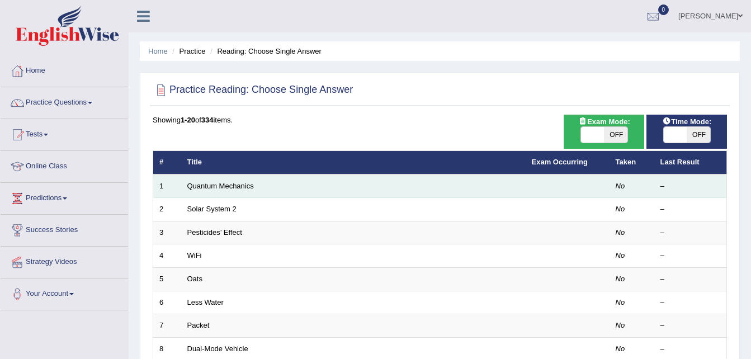
click at [425, 186] on td "Quantum Mechanics" at bounding box center [353, 186] width 345 height 23
click at [239, 187] on link "Quantum Mechanics" at bounding box center [220, 186] width 67 height 8
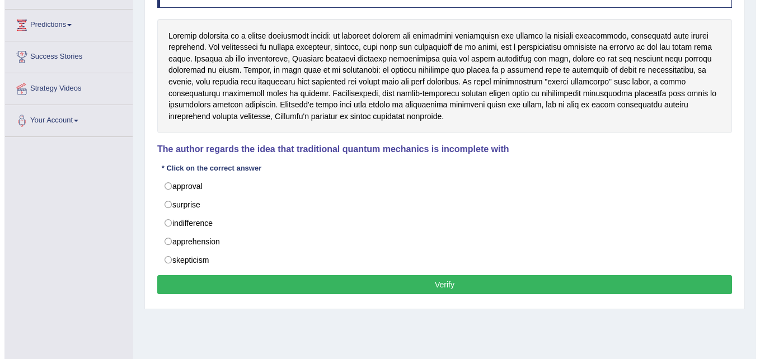
scroll to position [175, 0]
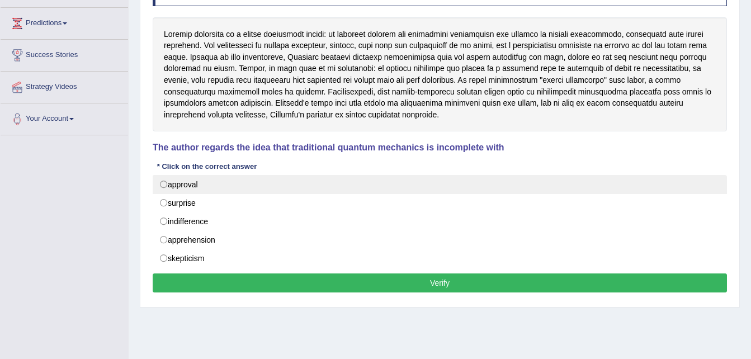
click at [162, 183] on label "approval" at bounding box center [440, 184] width 574 height 19
radio input "true"
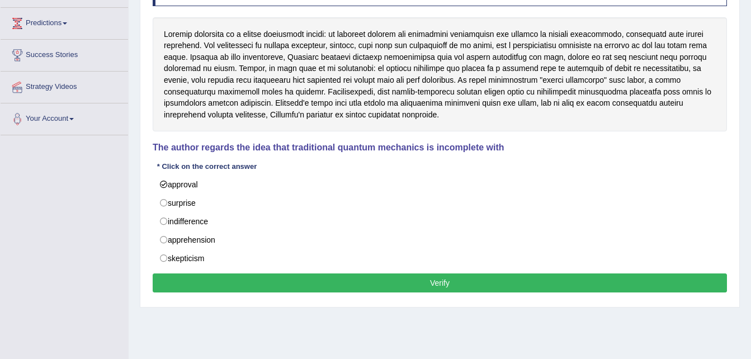
click at [294, 283] on button "Verify" at bounding box center [440, 283] width 574 height 19
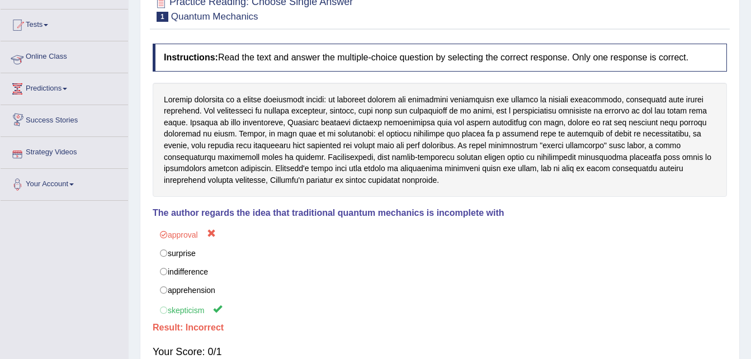
scroll to position [109, 0]
click at [54, 55] on link "Online Class" at bounding box center [65, 56] width 128 height 28
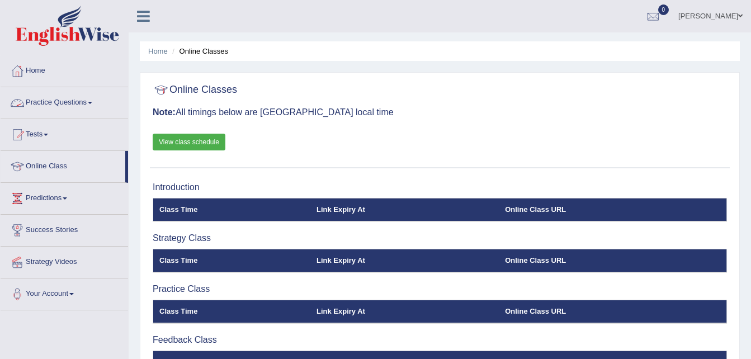
click at [46, 102] on link "Practice Questions" at bounding box center [65, 101] width 128 height 28
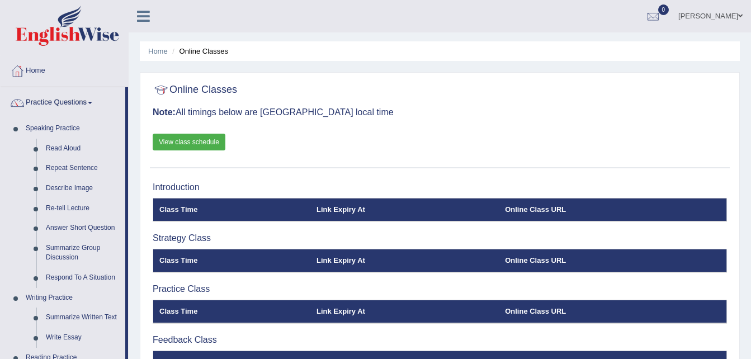
click at [177, 140] on link "View class schedule" at bounding box center [189, 142] width 73 height 17
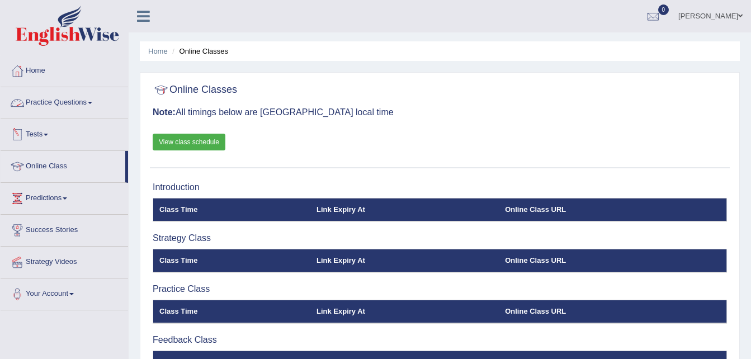
click at [80, 103] on link "Practice Questions" at bounding box center [65, 101] width 128 height 28
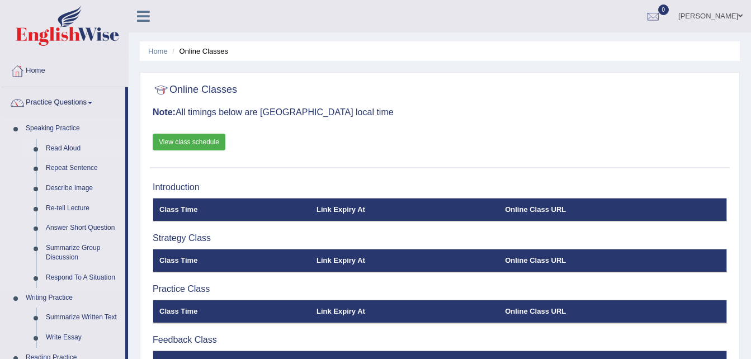
click at [55, 148] on link "Read Aloud" at bounding box center [83, 149] width 84 height 20
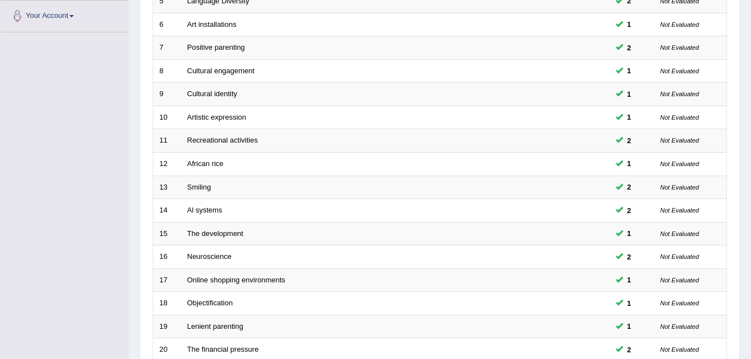
scroll to position [381, 0]
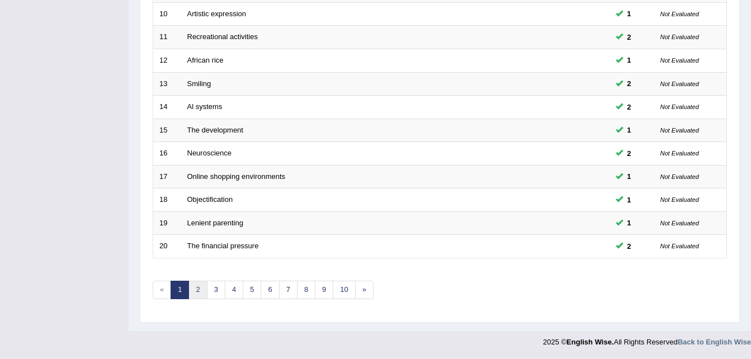
click at [197, 291] on link "2" at bounding box center [198, 290] width 18 height 18
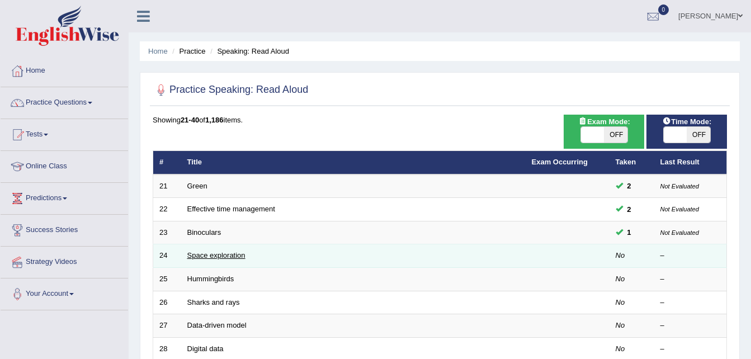
click at [229, 253] on link "Space exploration" at bounding box center [216, 255] width 58 height 8
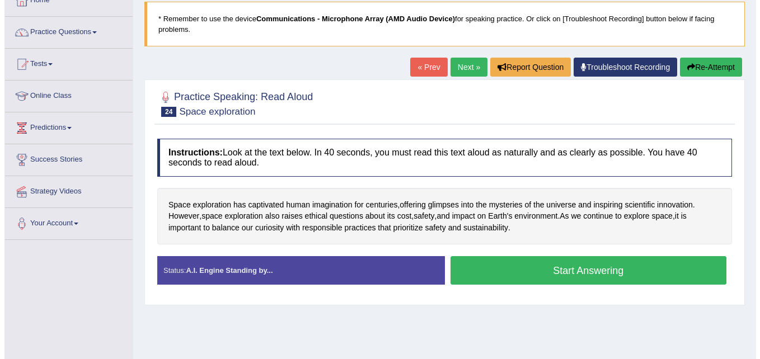
scroll to position [79, 0]
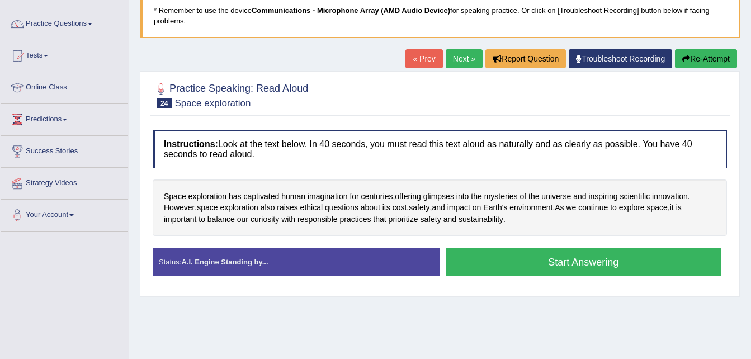
click at [500, 261] on button "Start Answering" at bounding box center [584, 262] width 276 height 29
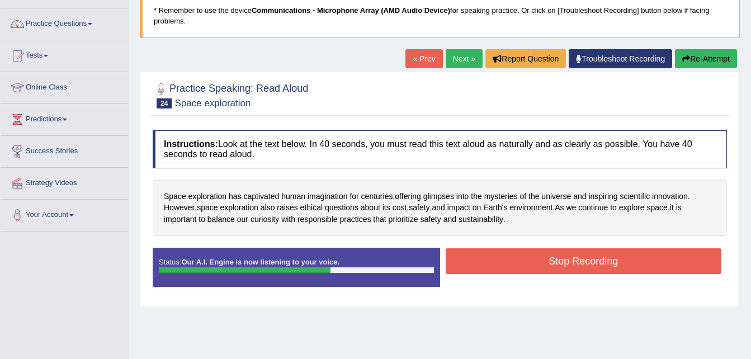
click at [500, 261] on button "Stop Recording" at bounding box center [584, 261] width 276 height 26
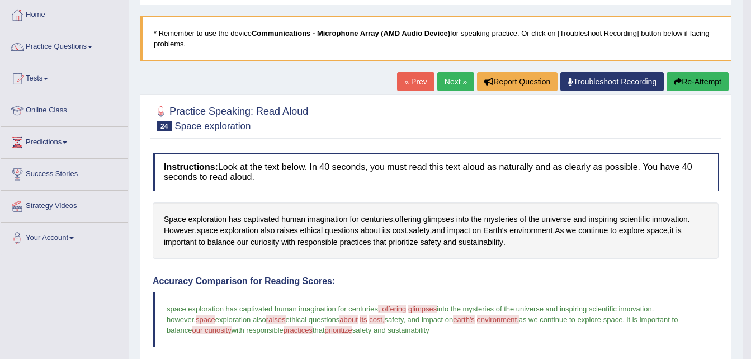
scroll to position [55, 0]
click at [681, 86] on button "Re-Attempt" at bounding box center [698, 82] width 62 height 19
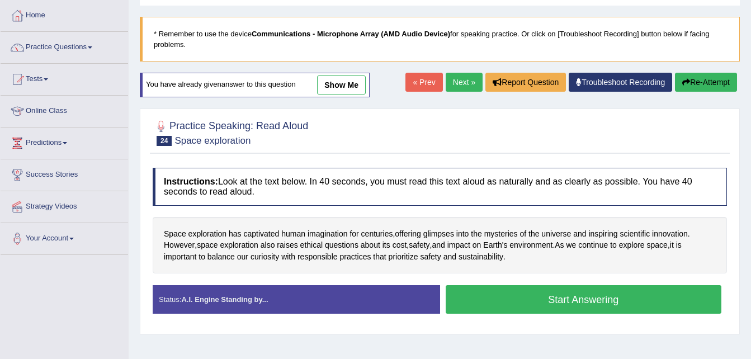
click at [582, 297] on button "Start Answering" at bounding box center [584, 299] width 276 height 29
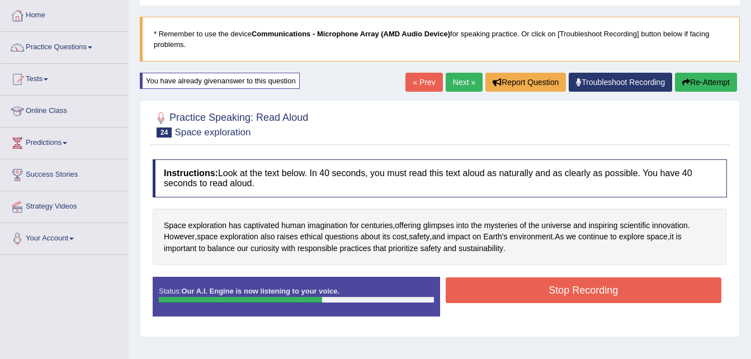
click at [582, 297] on button "Stop Recording" at bounding box center [584, 290] width 276 height 26
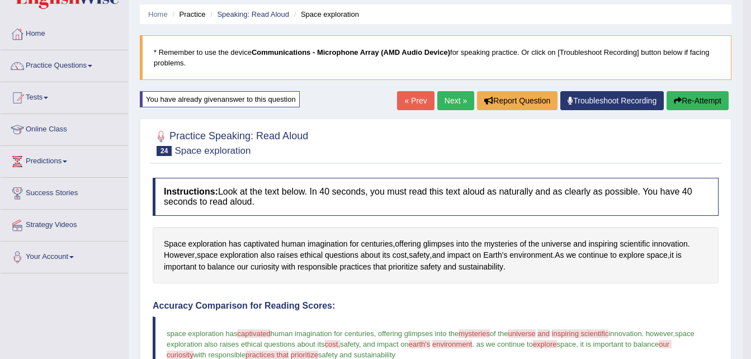
scroll to position [36, 0]
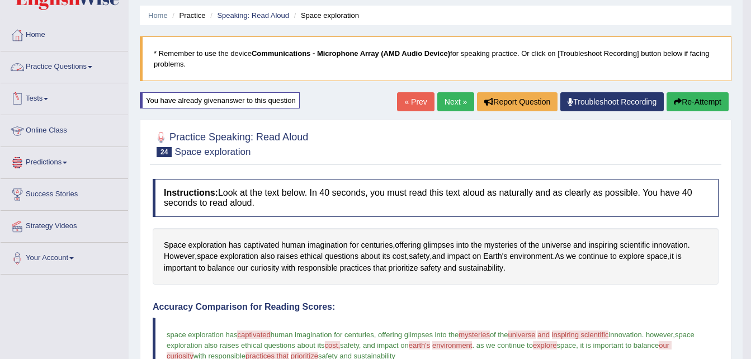
click at [56, 67] on link "Practice Questions" at bounding box center [65, 65] width 128 height 28
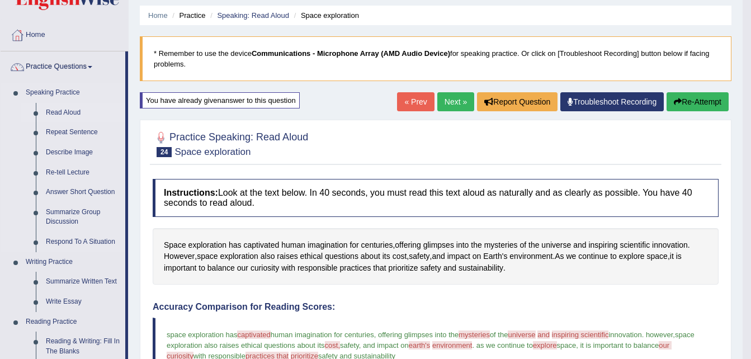
click at [60, 110] on link "Read Aloud" at bounding box center [83, 113] width 84 height 20
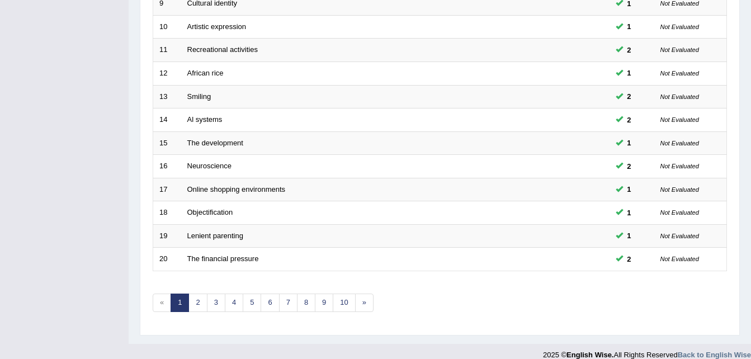
scroll to position [381, 0]
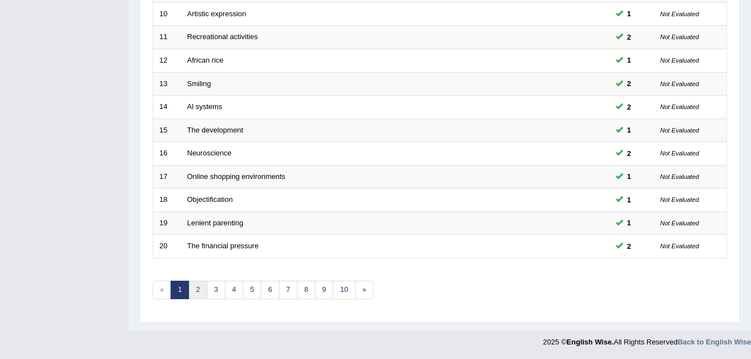
click at [201, 293] on link "2" at bounding box center [198, 290] width 18 height 18
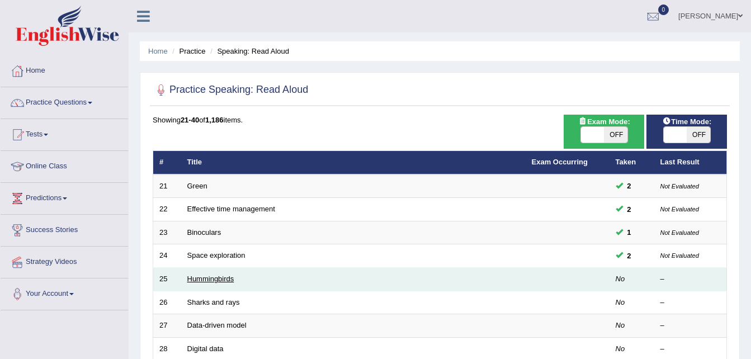
click at [206, 279] on link "Hummingbirds" at bounding box center [210, 279] width 47 height 8
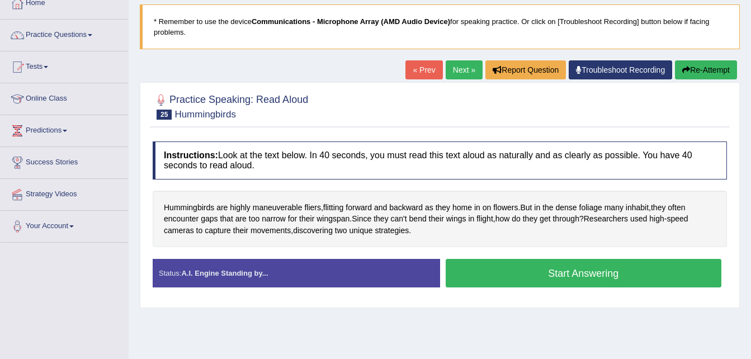
click at [526, 273] on button "Start Answering" at bounding box center [584, 273] width 276 height 29
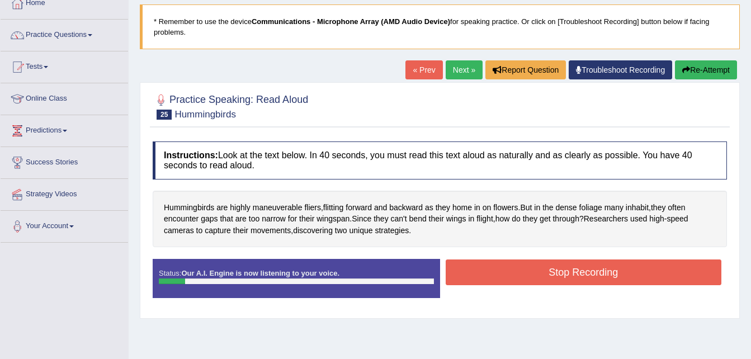
click at [715, 65] on button "Re-Attempt" at bounding box center [706, 69] width 62 height 19
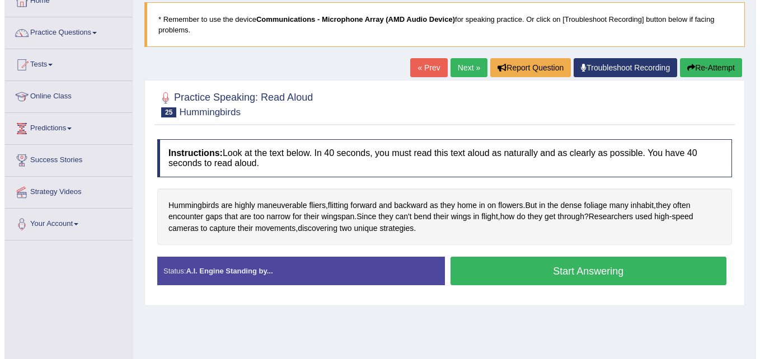
scroll to position [68, 0]
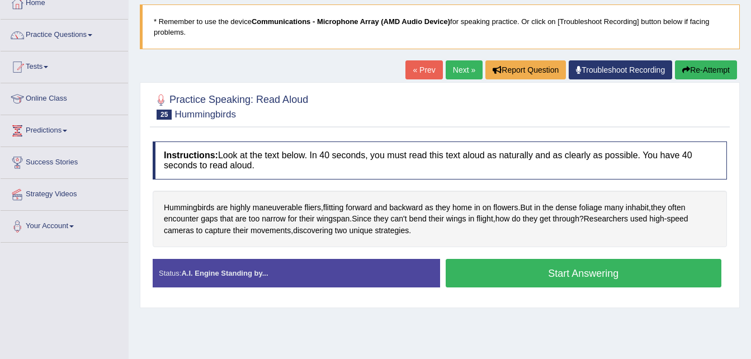
click at [497, 266] on button "Start Answering" at bounding box center [584, 273] width 276 height 29
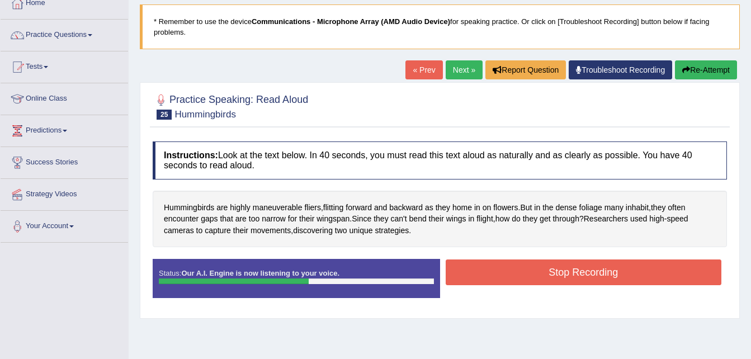
click at [497, 266] on button "Stop Recording" at bounding box center [584, 273] width 276 height 26
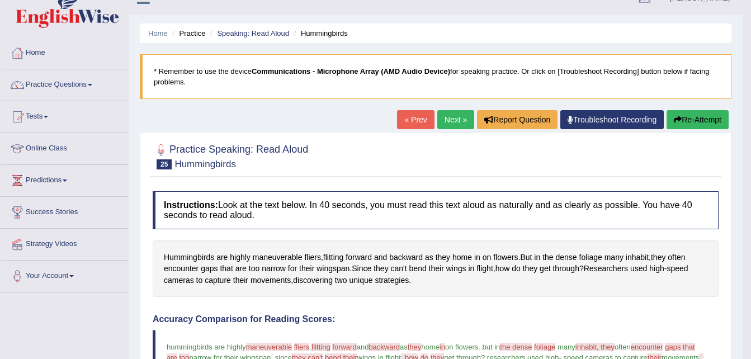
scroll to position [17, 0]
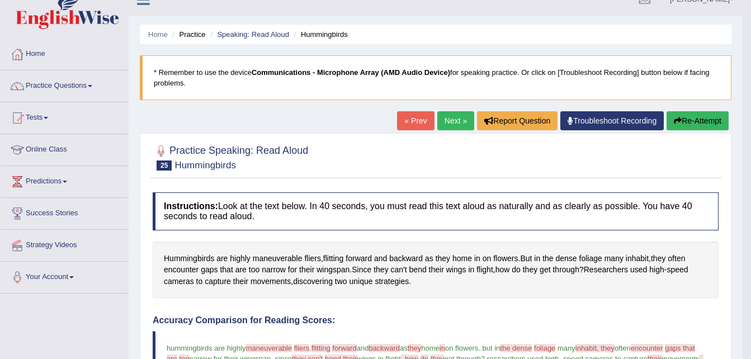
click at [688, 115] on button "Re-Attempt" at bounding box center [698, 120] width 62 height 19
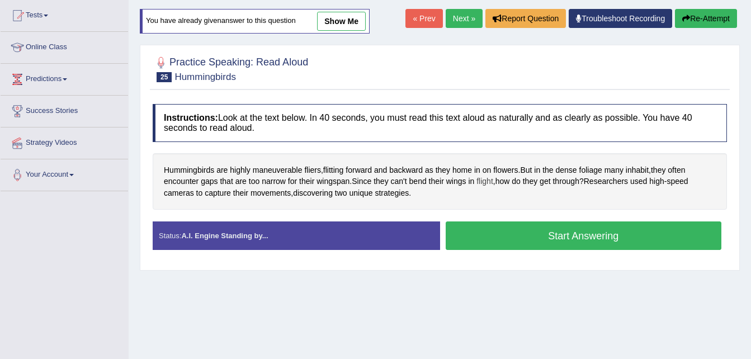
scroll to position [120, 0]
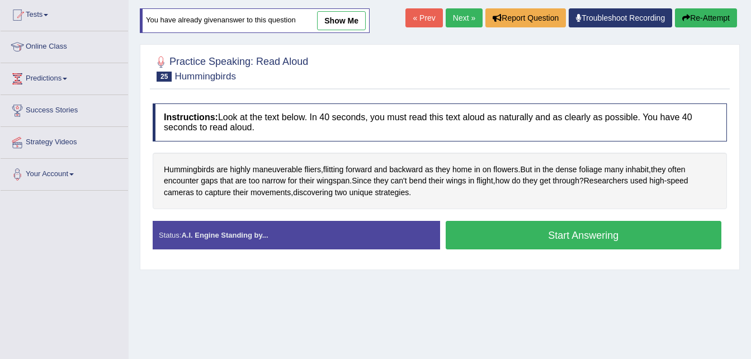
click at [529, 231] on button "Start Answering" at bounding box center [584, 235] width 276 height 29
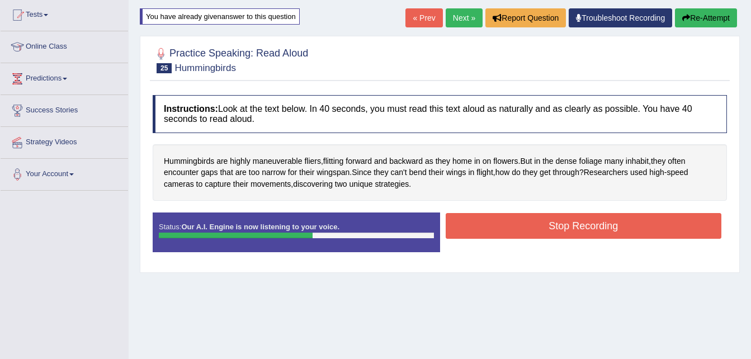
click at [529, 231] on button "Stop Recording" at bounding box center [584, 226] width 276 height 26
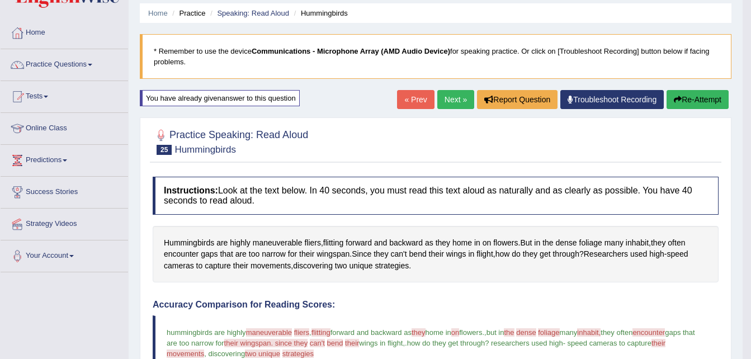
scroll to position [0, 0]
